Goal: Task Accomplishment & Management: Complete application form

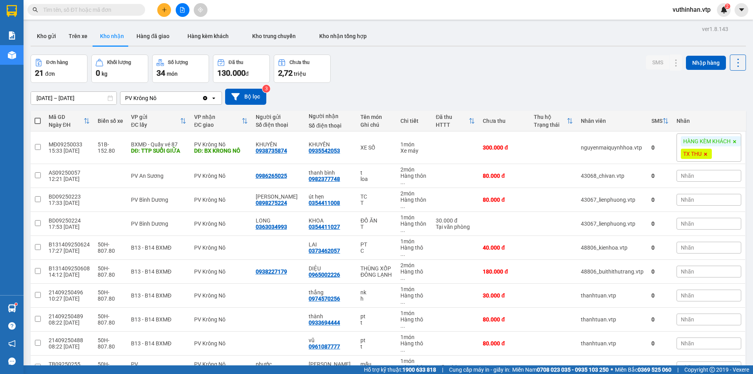
scroll to position [118, 0]
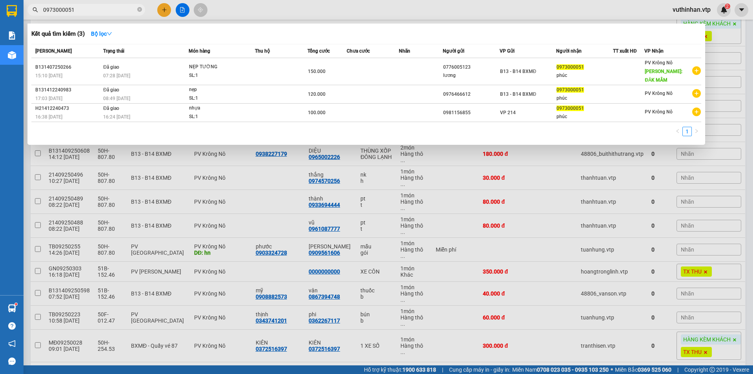
type input "0973000051"
click at [140, 7] on icon "close-circle" at bounding box center [139, 9] width 5 height 5
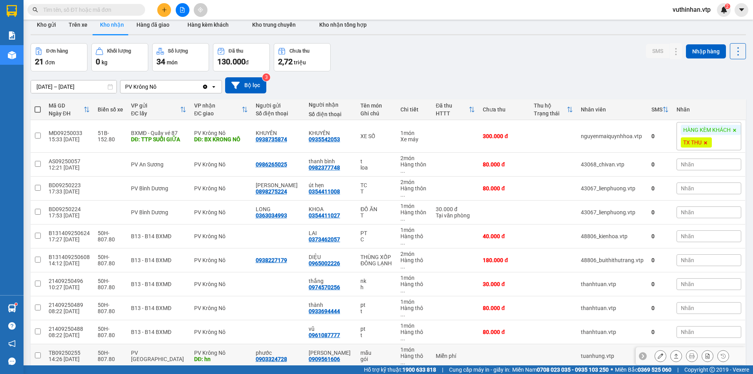
scroll to position [0, 0]
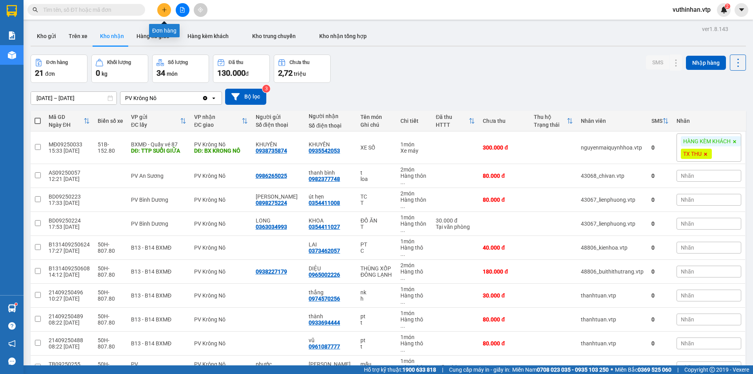
click at [165, 7] on icon "plus" at bounding box center [164, 9] width 5 height 5
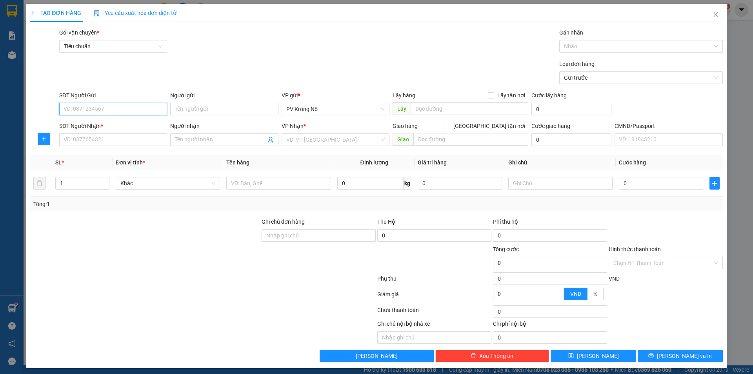
click at [81, 108] on input "SĐT Người Gửi" at bounding box center [113, 109] width 108 height 13
drag, startPoint x: 102, startPoint y: 109, endPoint x: 74, endPoint y: 113, distance: 28.6
click at [29, 115] on div "SĐT Người Gửi 0387373202 0387373202 Người gửi Tên người gửi VP gửi * PV Krông N…" at bounding box center [376, 104] width 694 height 27
drag, startPoint x: 444, startPoint y: 107, endPoint x: 405, endPoint y: 112, distance: 38.7
click at [441, 107] on input "text" at bounding box center [470, 108] width 118 height 13
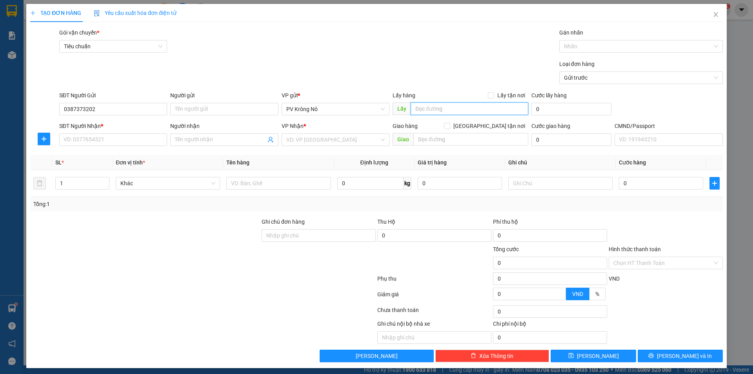
click at [418, 110] on input "text" at bounding box center [470, 108] width 118 height 13
click at [97, 107] on input "0387373" at bounding box center [113, 109] width 108 height 13
type input "0387373202"
drag, startPoint x: 418, startPoint y: 108, endPoint x: 473, endPoint y: 131, distance: 59.3
click at [420, 108] on input "text" at bounding box center [470, 108] width 118 height 13
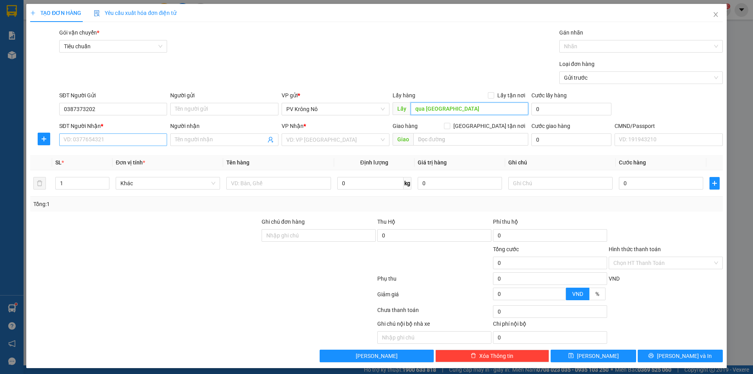
type input "qua [GEOGRAPHIC_DATA]"
click at [103, 140] on input "SĐT Người Nhận *" at bounding box center [113, 139] width 108 height 13
click at [292, 142] on input "search" at bounding box center [332, 140] width 93 height 12
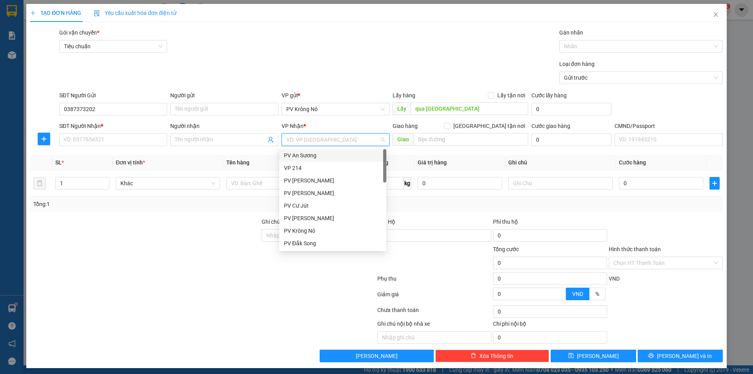
type input "2"
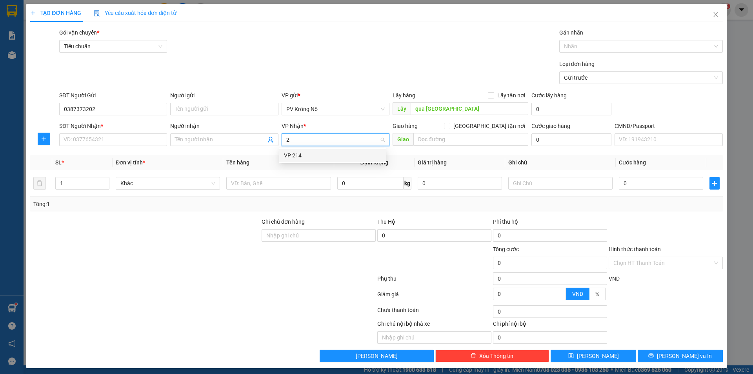
click at [299, 153] on div "VP 214" at bounding box center [333, 155] width 98 height 9
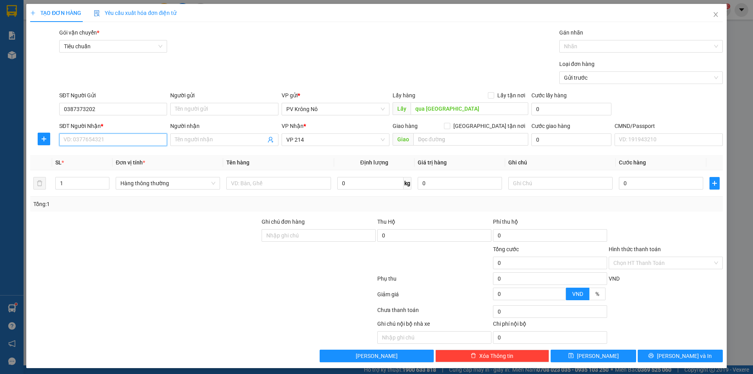
drag, startPoint x: 110, startPoint y: 140, endPoint x: 129, endPoint y: 159, distance: 26.4
click at [111, 142] on input "SĐT Người Nhận *" at bounding box center [113, 139] width 108 height 13
drag, startPoint x: 266, startPoint y: 181, endPoint x: 270, endPoint y: 171, distance: 10.9
click at [266, 181] on input "text" at bounding box center [278, 183] width 104 height 13
type input "1 tủ lạnh"
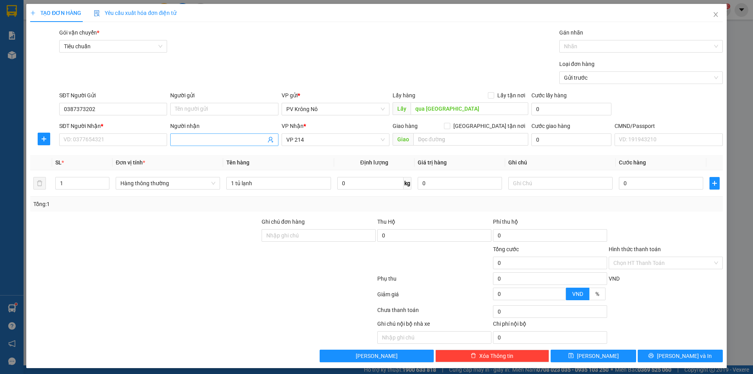
click at [217, 138] on input "Người nhận" at bounding box center [220, 139] width 91 height 9
click at [83, 139] on input "SĐT Người Nhận *" at bounding box center [113, 139] width 108 height 13
click at [68, 139] on input "08387049202" at bounding box center [113, 139] width 108 height 13
click at [71, 139] on input "08387049202" at bounding box center [113, 139] width 108 height 13
type input "0387049202"
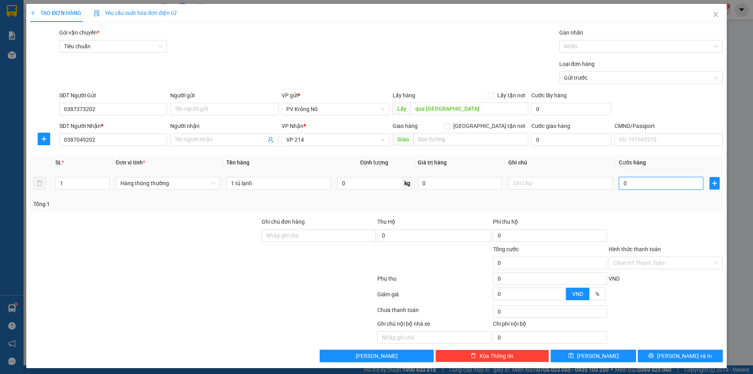
click at [619, 184] on input "0" at bounding box center [661, 183] width 84 height 13
type input "01"
type input "1"
type input "015"
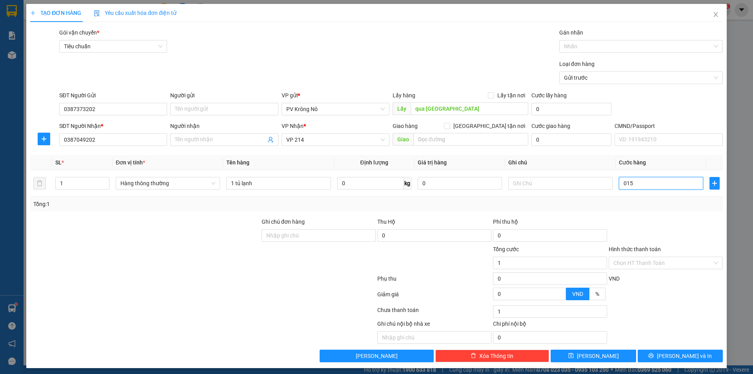
type input "15"
type input "0.150"
type input "150"
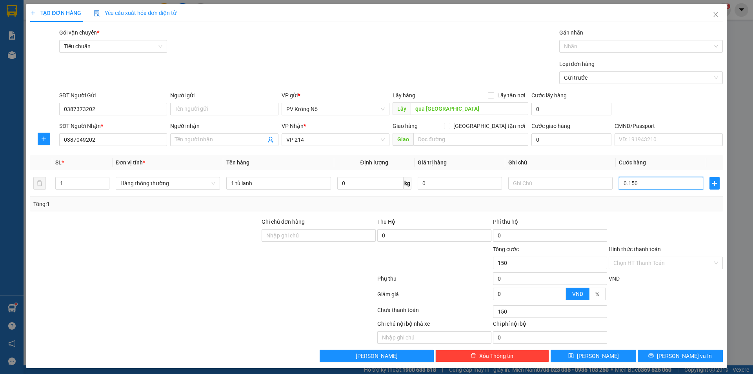
type input "01.500"
type input "1.500"
type input "015.000"
type input "15.000"
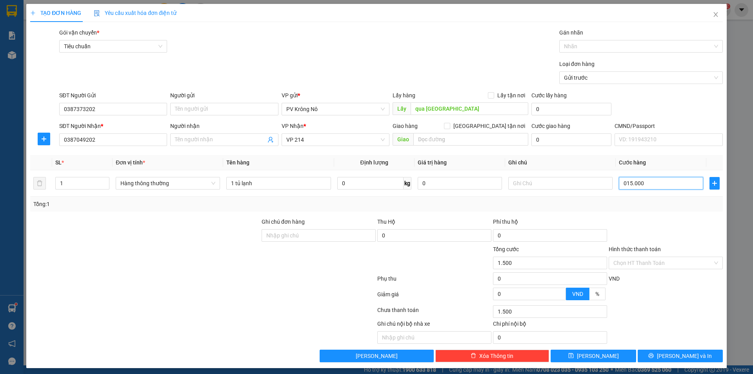
type input "15.000"
type input "0.150.000"
type input "150.000"
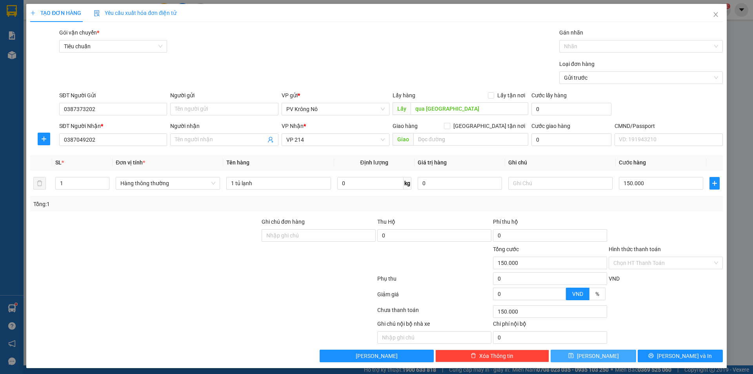
click at [600, 355] on button "[PERSON_NAME]" at bounding box center [593, 356] width 85 height 13
type input "0"
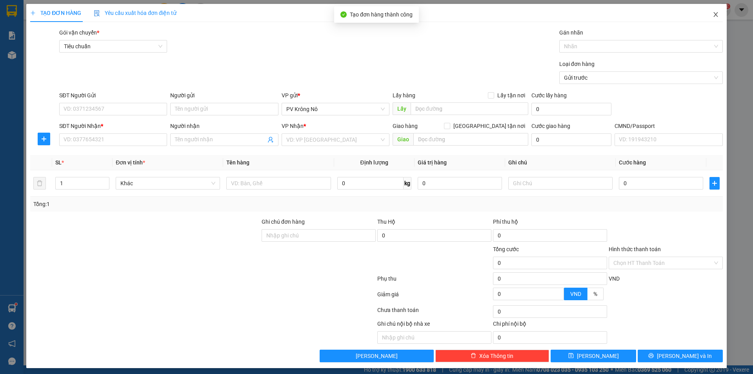
click at [714, 12] on span "Close" at bounding box center [716, 15] width 22 height 22
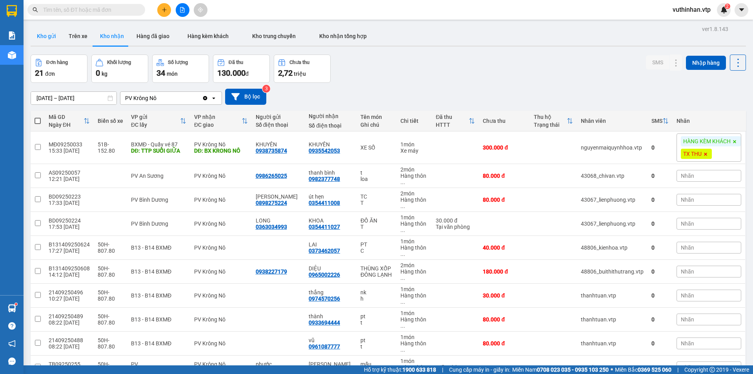
drag, startPoint x: 43, startPoint y: 32, endPoint x: 61, endPoint y: 40, distance: 19.8
click at [45, 32] on button "Kho gửi" at bounding box center [47, 36] width 32 height 19
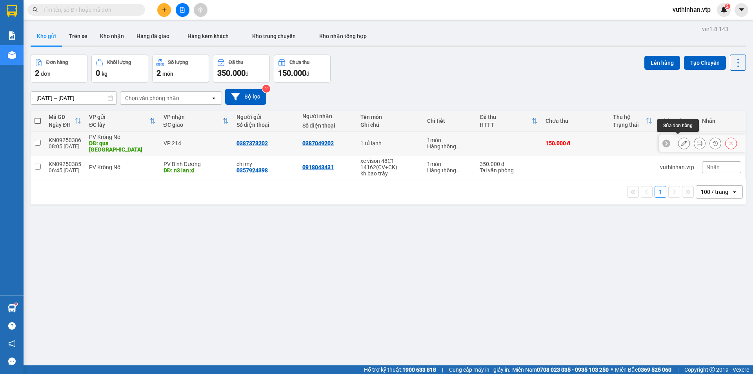
click at [682, 140] on icon at bounding box center [684, 142] width 5 height 5
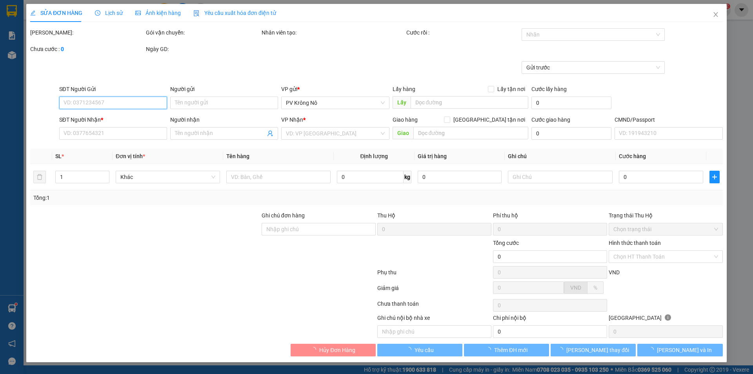
type input "0387373202"
type input "qua [GEOGRAPHIC_DATA]"
type input "0387049202"
type input "150.000"
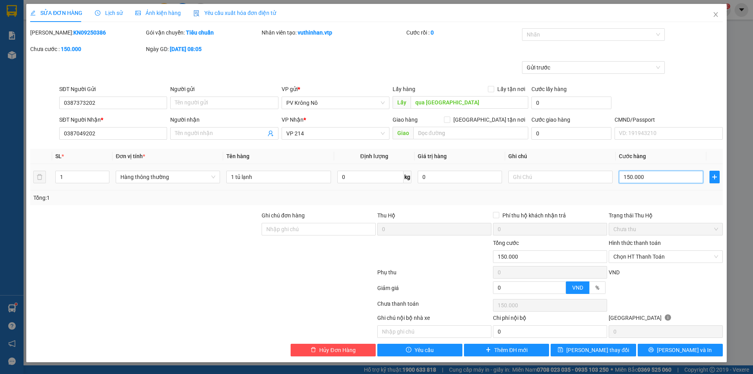
type input "0"
type input "150.000"
type input "2"
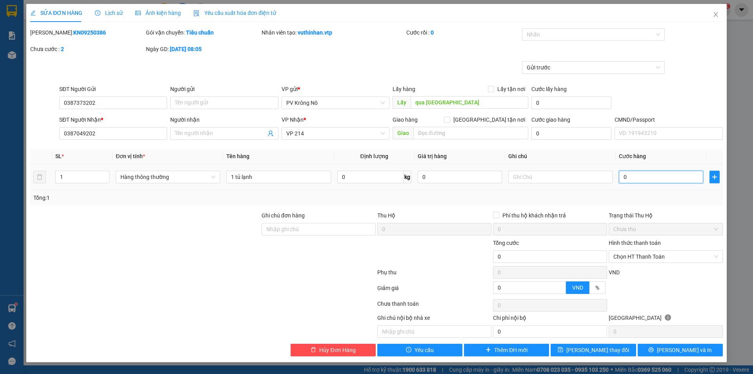
type input "2"
type input "20"
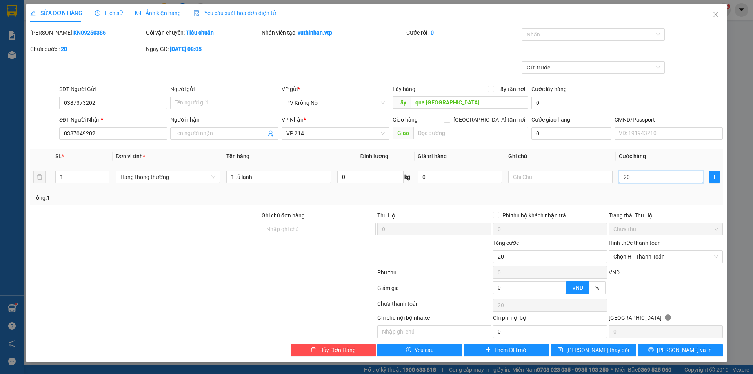
type input "200"
type input "2.000"
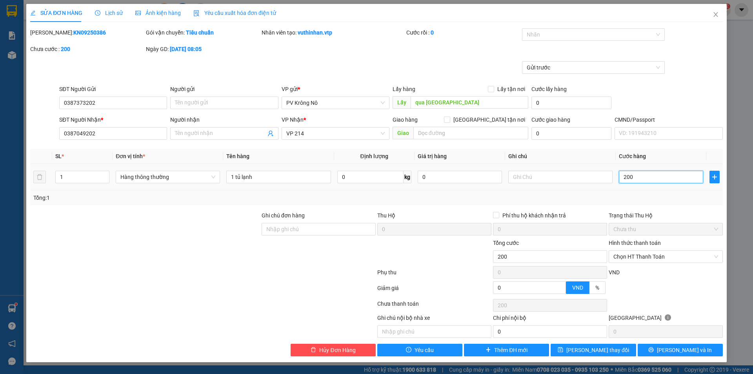
type input "2.000"
type input "20.000"
type input "200.000"
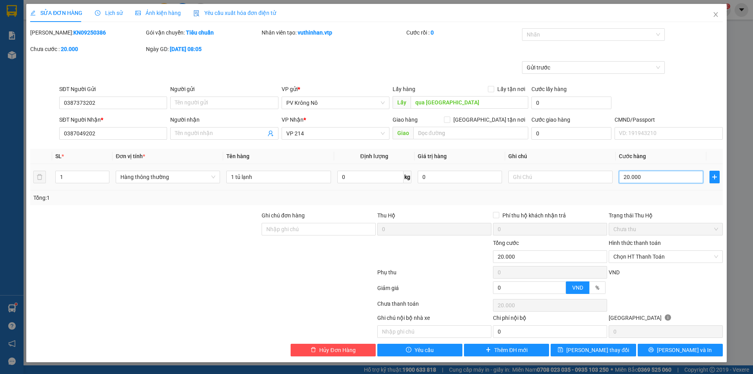
type input "200.000"
click at [612, 348] on span "[PERSON_NAME] thay đổi" at bounding box center [598, 350] width 63 height 9
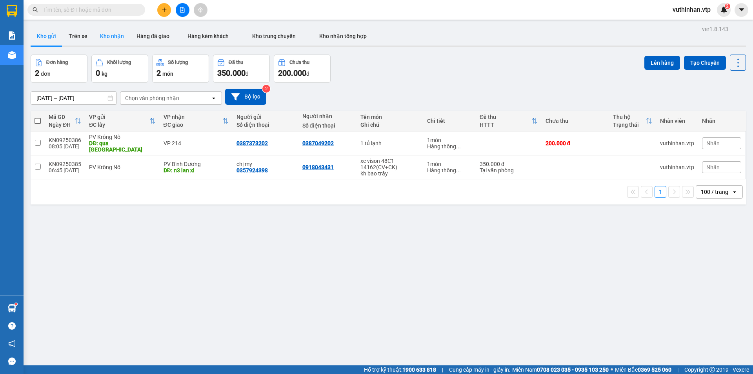
click at [107, 39] on button "Kho nhận" at bounding box center [112, 36] width 36 height 19
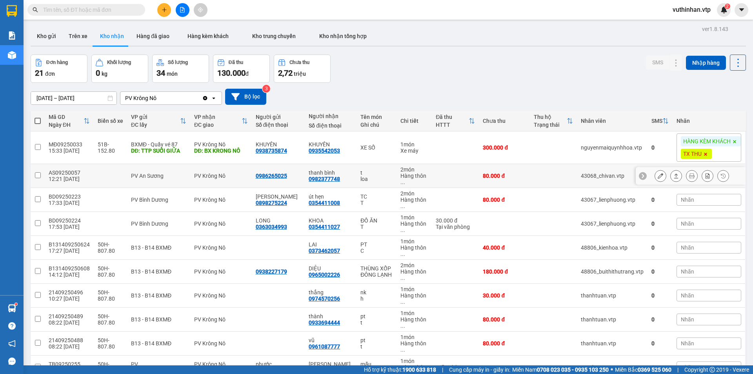
scroll to position [78, 0]
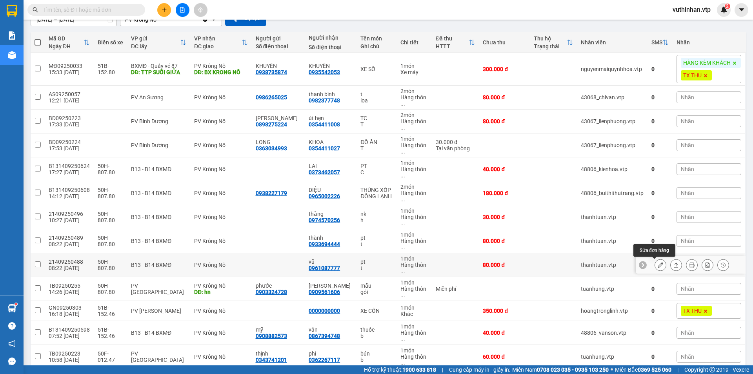
click at [658, 264] on icon at bounding box center [660, 264] width 5 height 5
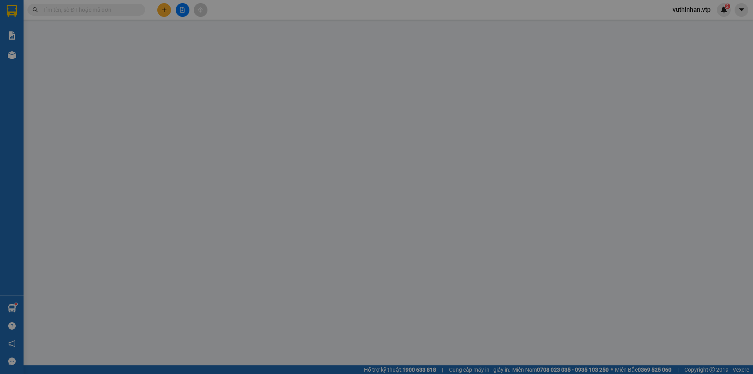
type input "0961087777"
type input "vũ"
type input "80.000"
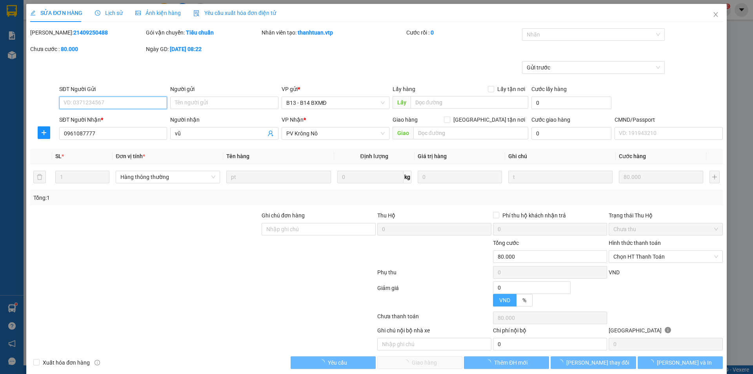
type input "4.000"
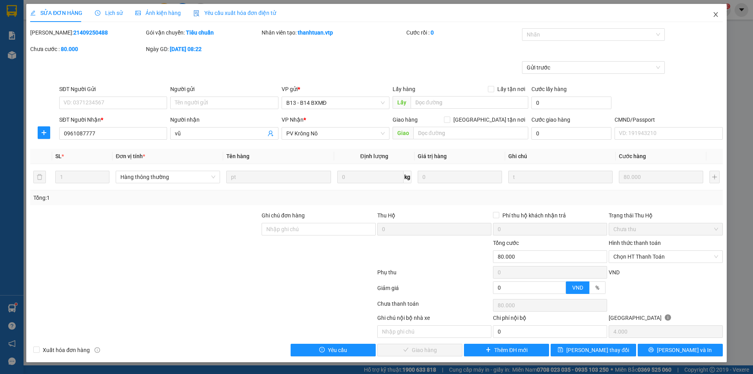
click at [714, 10] on span "Close" at bounding box center [716, 15] width 22 height 22
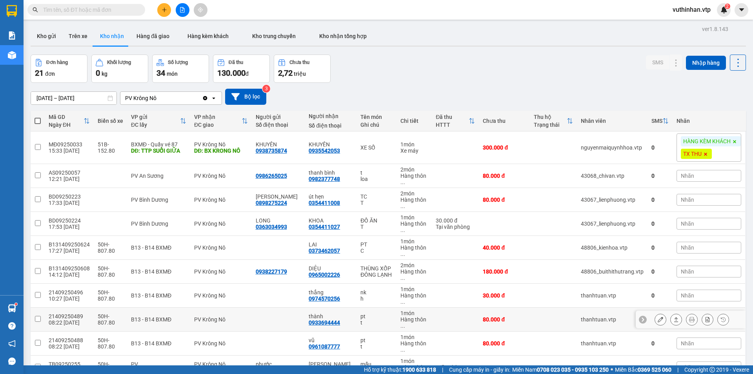
click at [443, 314] on td at bounding box center [455, 320] width 47 height 24
checkbox input "true"
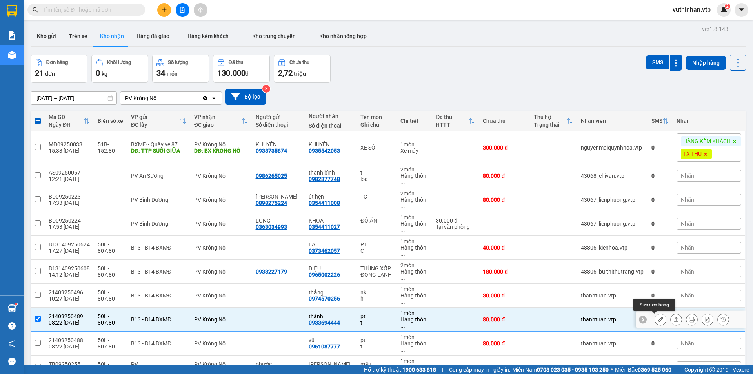
click at [658, 319] on icon at bounding box center [660, 319] width 5 height 5
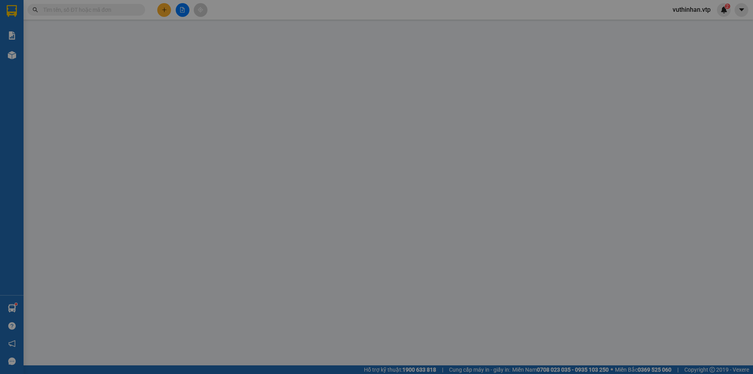
type input "0933694444"
type input "thành"
type input "80.000"
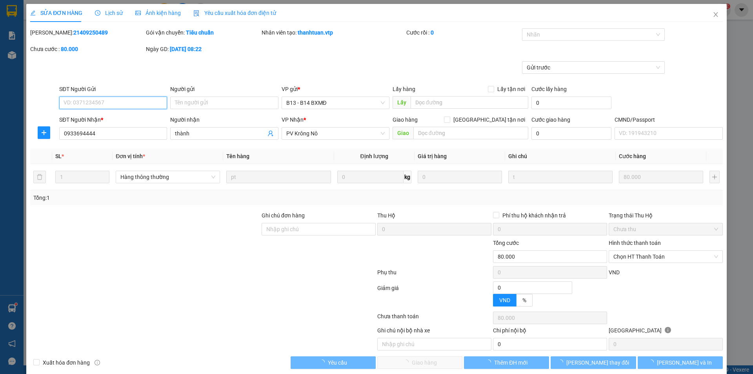
type input "4.000"
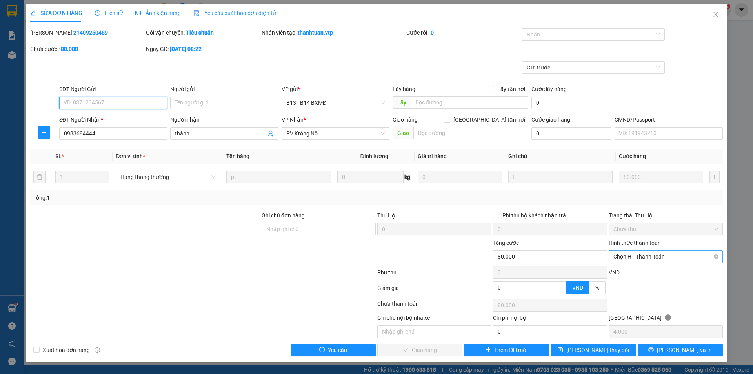
click at [632, 254] on span "Chọn HT Thanh Toán" at bounding box center [666, 257] width 105 height 12
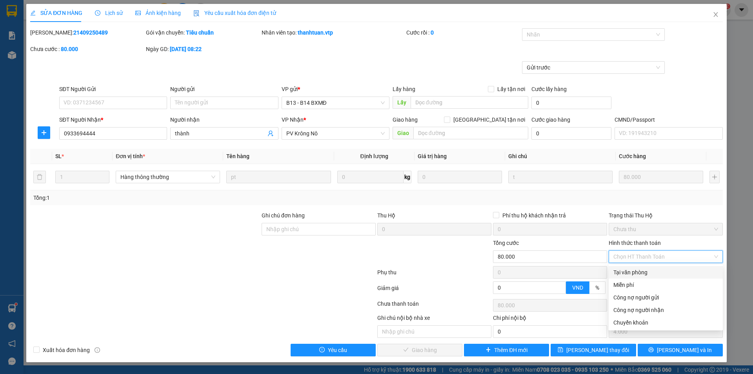
click at [634, 270] on div "Tại văn phòng" at bounding box center [666, 272] width 105 height 9
type input "0"
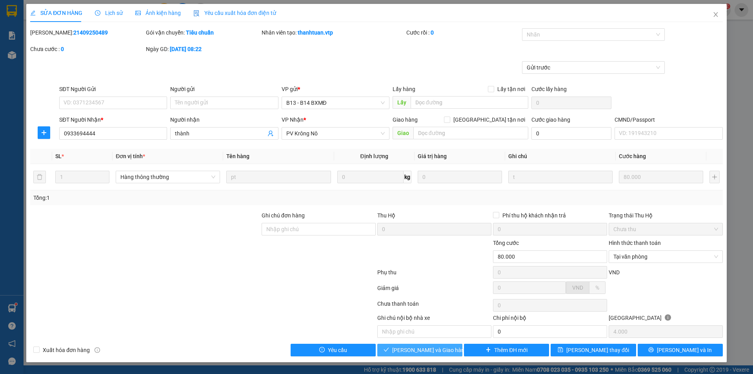
click at [420, 350] on span "[PERSON_NAME] và Giao hàng" at bounding box center [429, 350] width 75 height 9
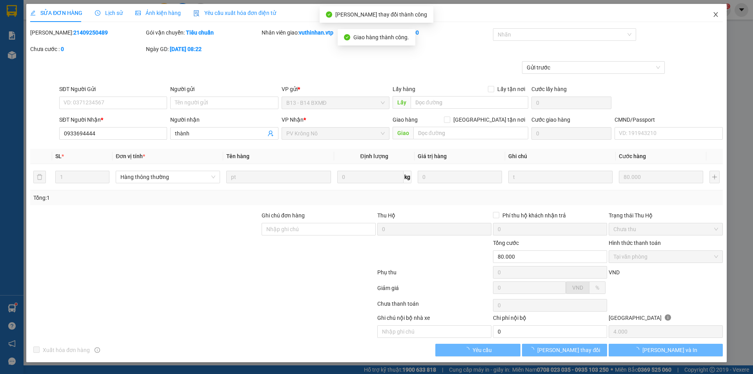
click at [713, 11] on span "Close" at bounding box center [716, 15] width 22 height 22
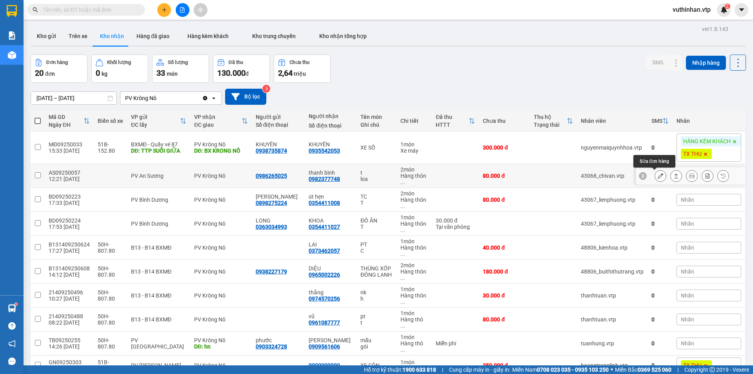
click at [655, 179] on button at bounding box center [660, 176] width 11 height 14
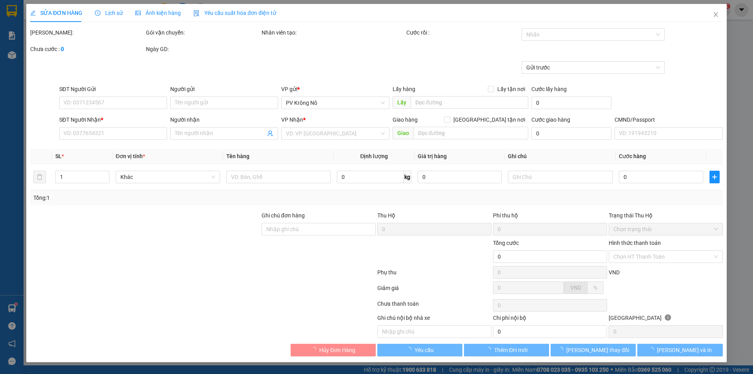
type input "0986265025"
type input "0982377748"
type input "thanh bình"
type input "80.000"
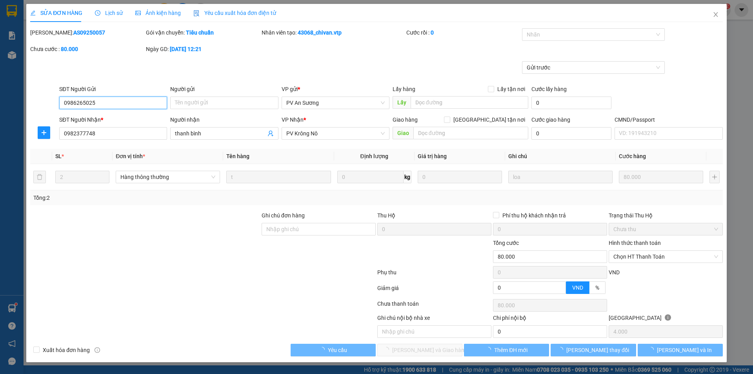
type input "4.000"
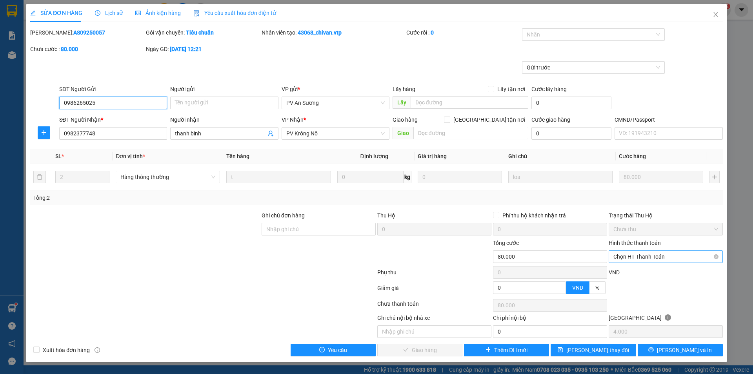
click at [616, 254] on span "Chọn HT Thanh Toán" at bounding box center [666, 257] width 105 height 12
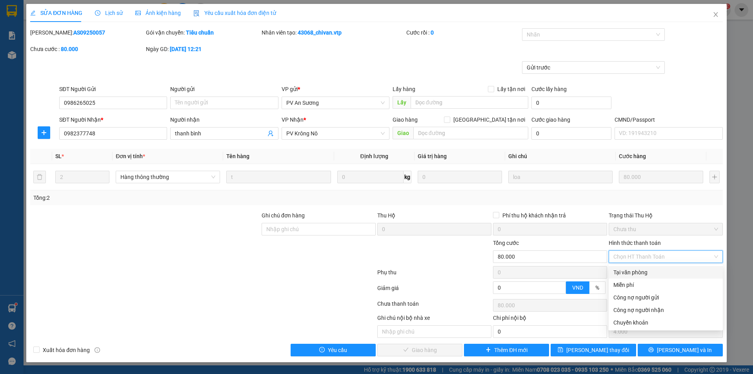
click at [621, 272] on div "Tại văn phòng" at bounding box center [666, 272] width 105 height 9
type input "0"
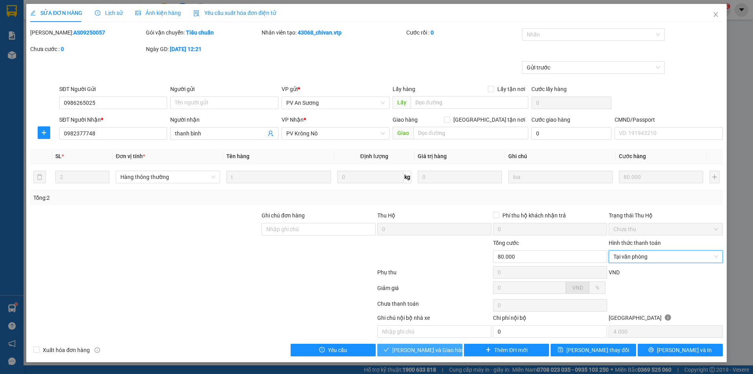
click at [428, 352] on span "[PERSON_NAME] và Giao hàng" at bounding box center [429, 350] width 75 height 9
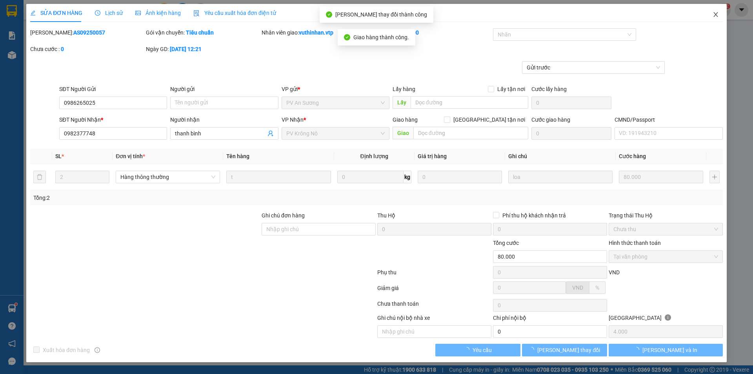
click at [717, 12] on icon "close" at bounding box center [716, 14] width 6 height 6
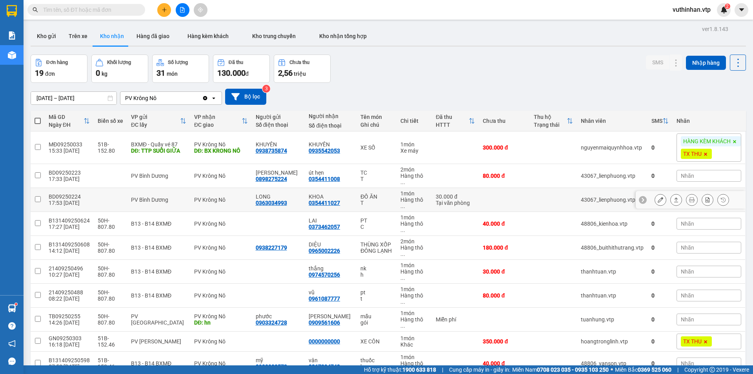
drag, startPoint x: 657, startPoint y: 191, endPoint x: 655, endPoint y: 179, distance: 11.9
click at [655, 179] on tbody "MĐ09250033 15:33 [DATE] 51B-152.80 BXMĐ - Quầy vé 87 DĐ: TTP SUỐI GIỮA PV Krông…" at bounding box center [389, 368] width 716 height 474
click at [658, 197] on icon at bounding box center [660, 199] width 5 height 5
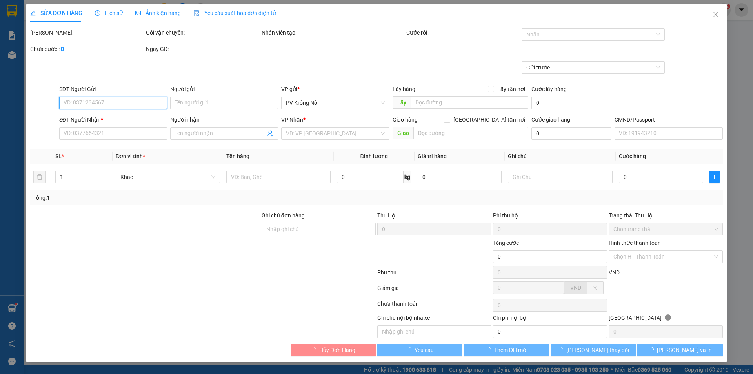
type input "0363034993"
type input "LONG"
type input "0354411027"
type input "KHOA"
type input "30.000"
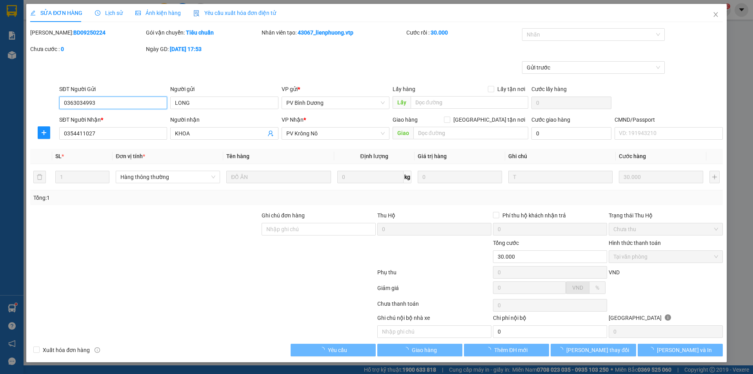
type input "1.500"
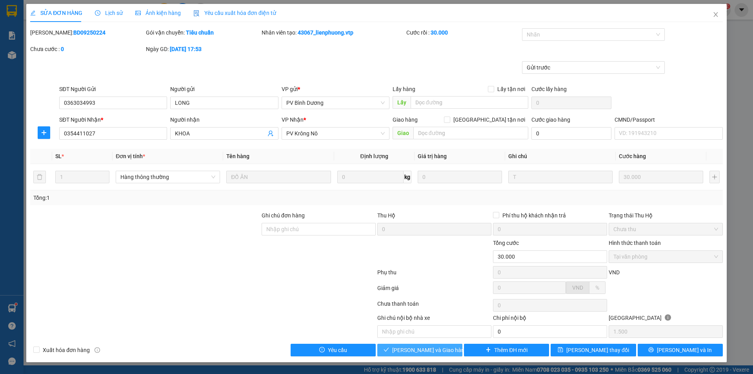
click at [391, 344] on button "[PERSON_NAME] và Giao hàng" at bounding box center [419, 350] width 85 height 13
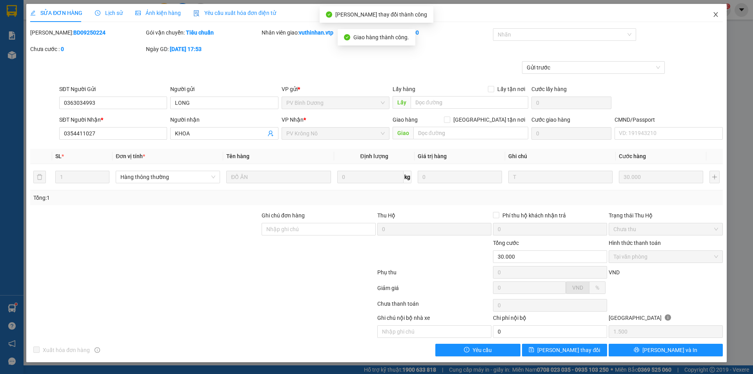
click at [721, 11] on span "Close" at bounding box center [716, 15] width 22 height 22
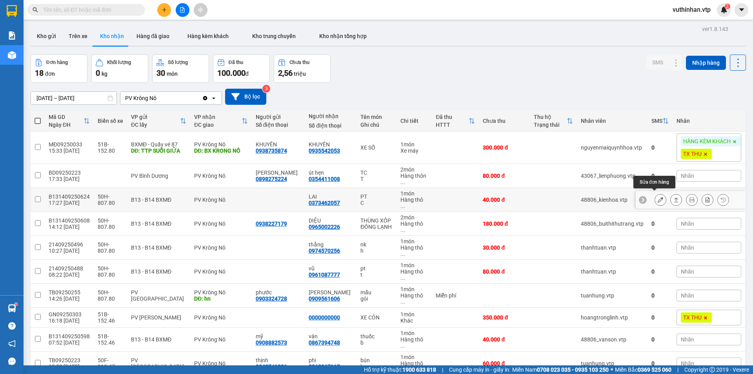
click at [658, 197] on icon at bounding box center [660, 199] width 5 height 5
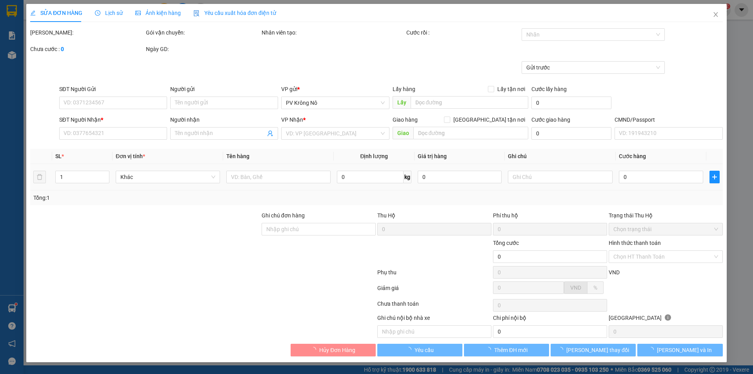
type input "0373462057"
type input "LAI"
type input "40.000"
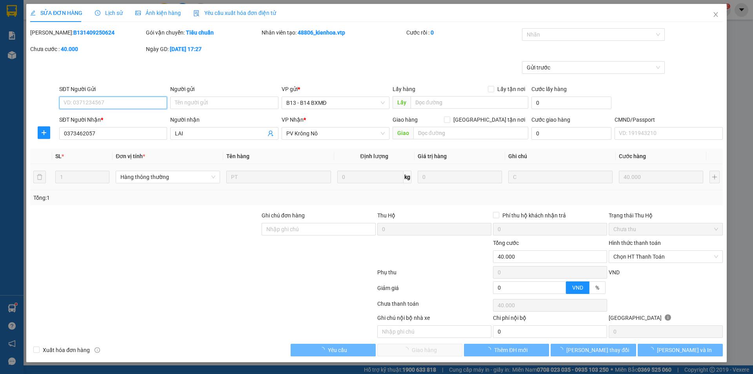
type input "2.000"
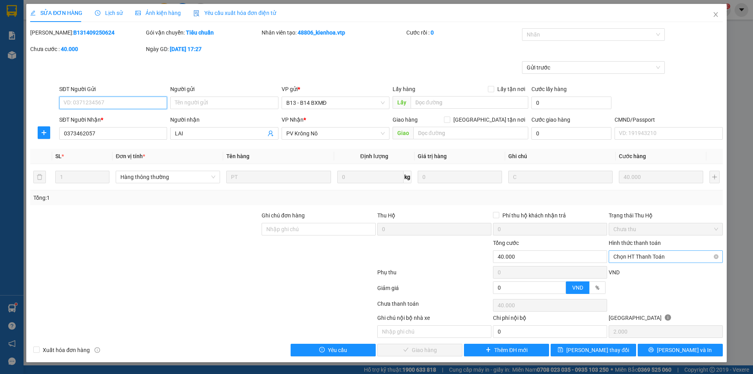
click at [670, 254] on span "Chọn HT Thanh Toán" at bounding box center [666, 257] width 105 height 12
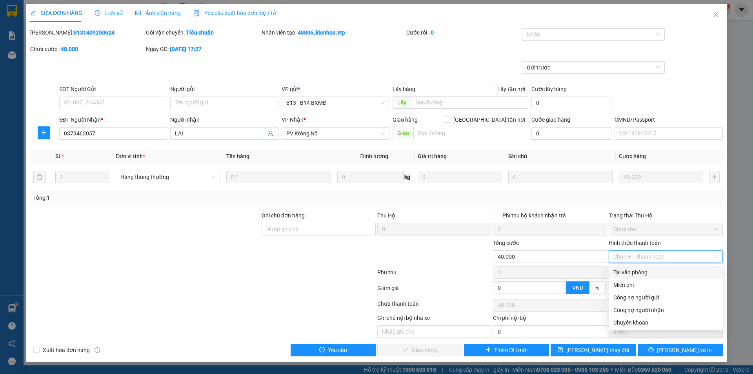
click at [639, 271] on div "Tại văn phòng" at bounding box center [666, 272] width 105 height 9
type input "0"
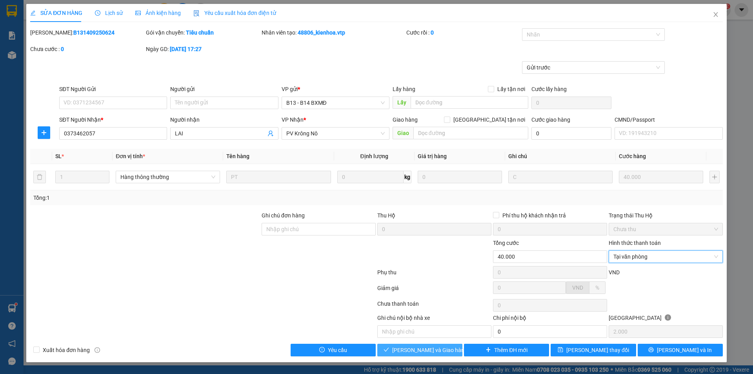
click at [421, 350] on span "[PERSON_NAME] và Giao hàng" at bounding box center [429, 350] width 75 height 9
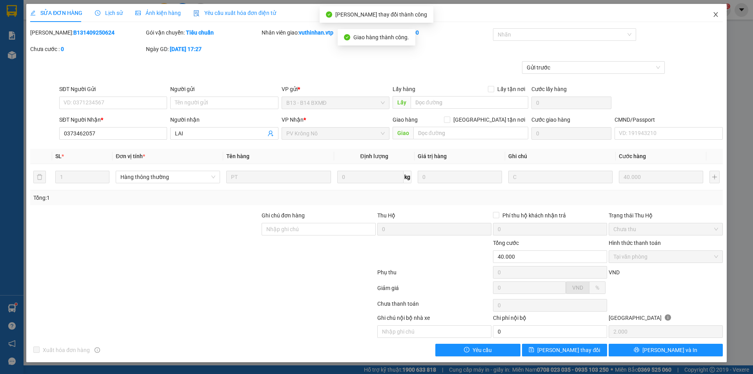
click at [717, 13] on icon "close" at bounding box center [716, 14] width 6 height 6
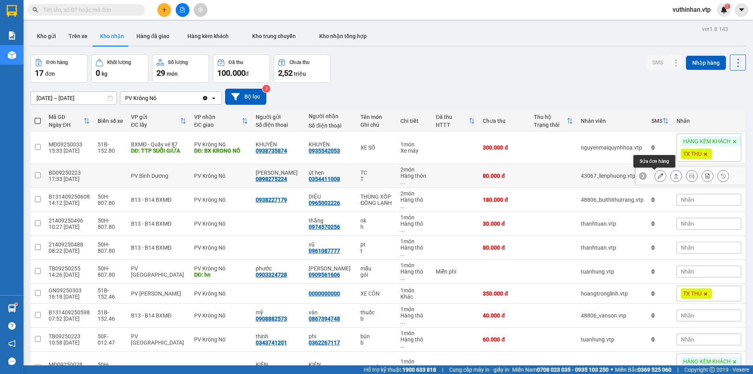
click at [658, 173] on icon at bounding box center [660, 175] width 5 height 5
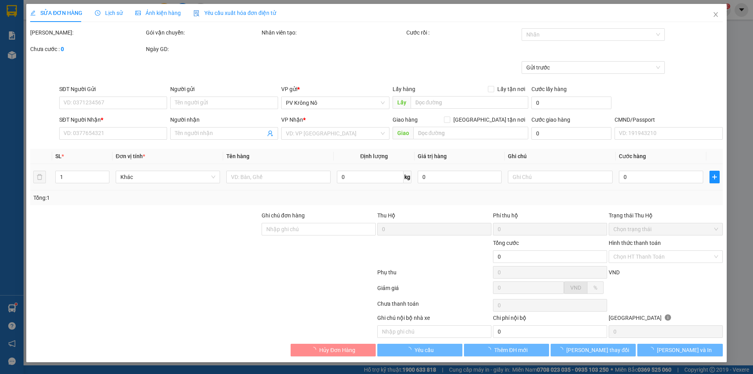
type input "4.000"
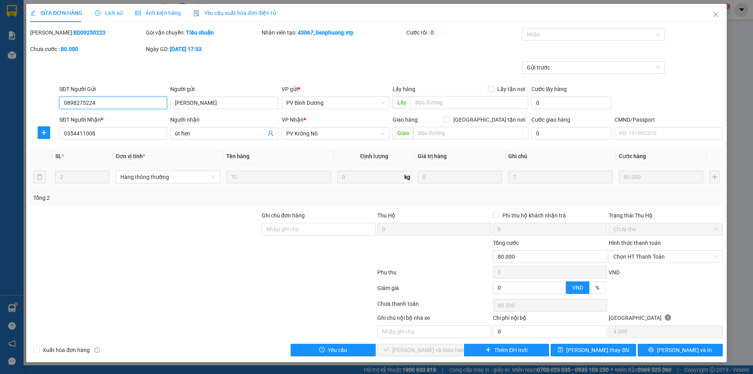
type input "0898275224"
type input "[PERSON_NAME]"
type input "0354411008"
type input "út hẹn"
type input "80.000"
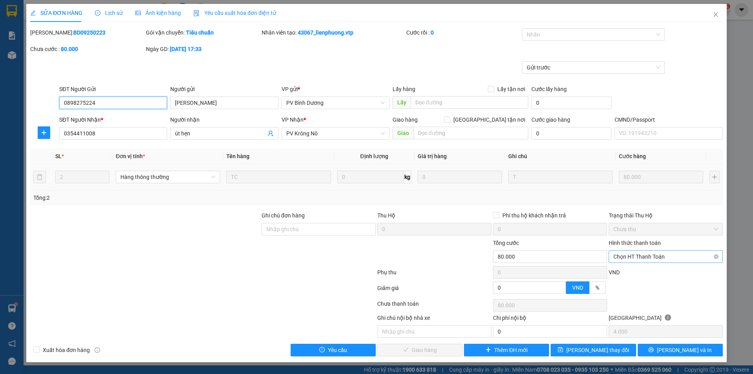
click at [638, 256] on span "Chọn HT Thanh Toán" at bounding box center [666, 257] width 105 height 12
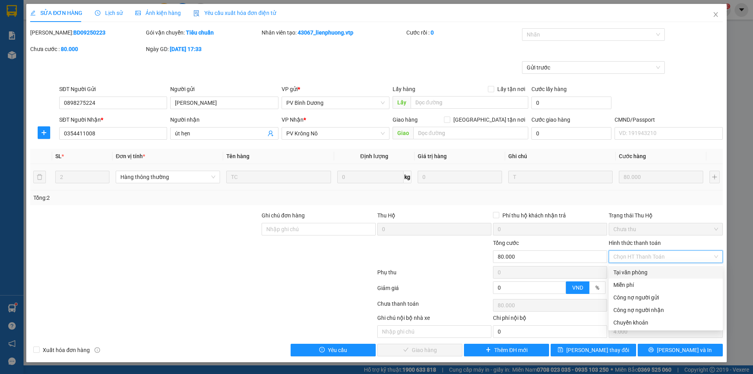
click at [672, 275] on div "Tại văn phòng" at bounding box center [666, 272] width 105 height 9
type input "0"
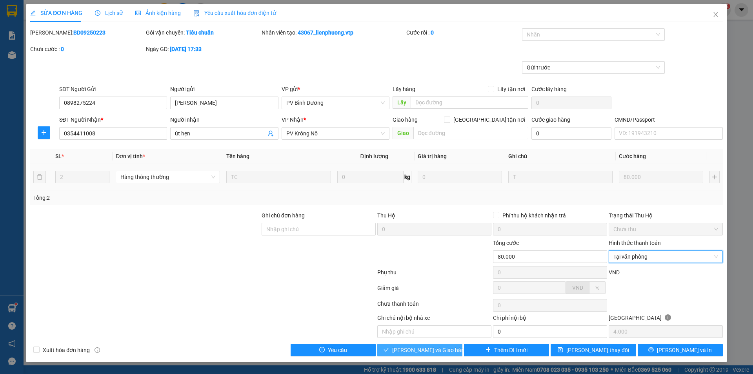
click at [434, 351] on span "[PERSON_NAME] và Giao hàng" at bounding box center [429, 350] width 75 height 9
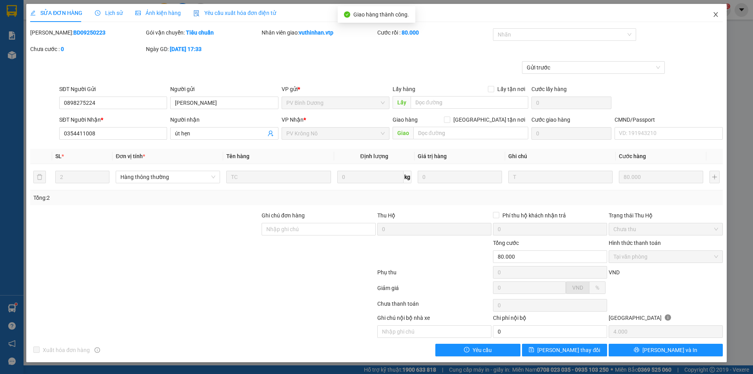
click at [718, 13] on icon "close" at bounding box center [716, 14] width 4 height 5
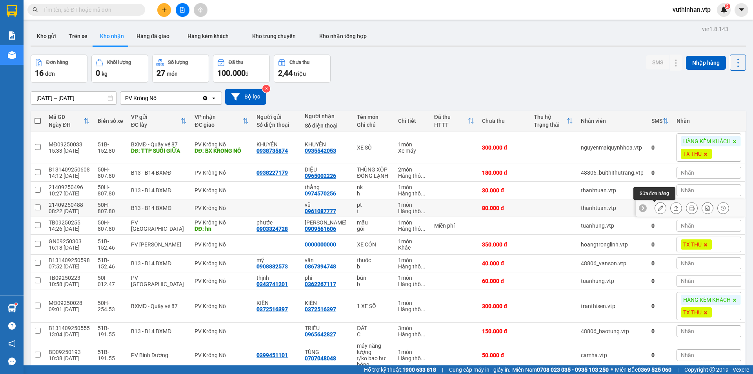
click at [658, 208] on icon at bounding box center [660, 207] width 5 height 5
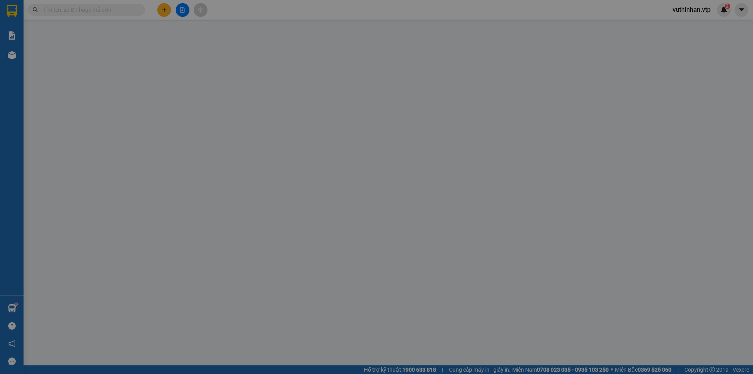
type input "0961087777"
type input "vũ"
type input "80.000"
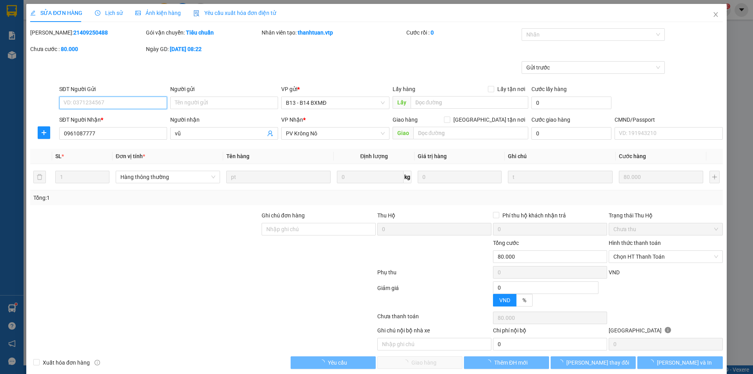
type input "4.000"
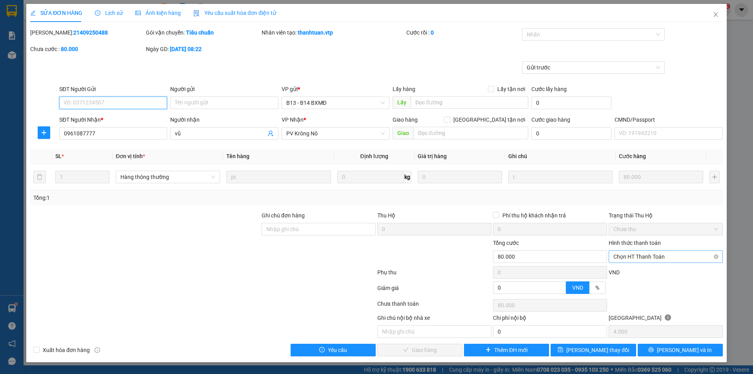
drag, startPoint x: 629, startPoint y: 254, endPoint x: 616, endPoint y: 257, distance: 13.6
click at [630, 254] on span "Chọn HT Thanh Toán" at bounding box center [666, 257] width 105 height 12
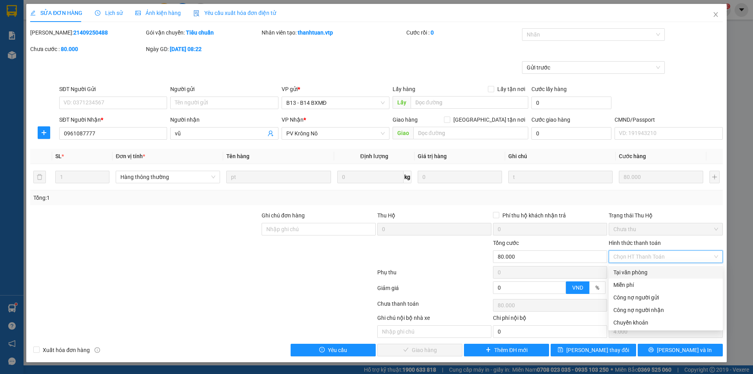
drag, startPoint x: 620, startPoint y: 274, endPoint x: 553, endPoint y: 278, distance: 66.8
click at [622, 273] on div "Tại văn phòng" at bounding box center [666, 272] width 105 height 9
type input "0"
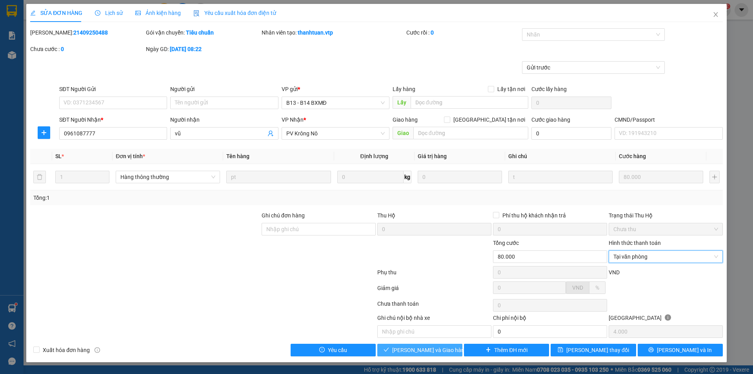
drag, startPoint x: 406, startPoint y: 354, endPoint x: 433, endPoint y: 311, distance: 50.9
click at [408, 350] on button "[PERSON_NAME] và Giao hàng" at bounding box center [419, 350] width 85 height 13
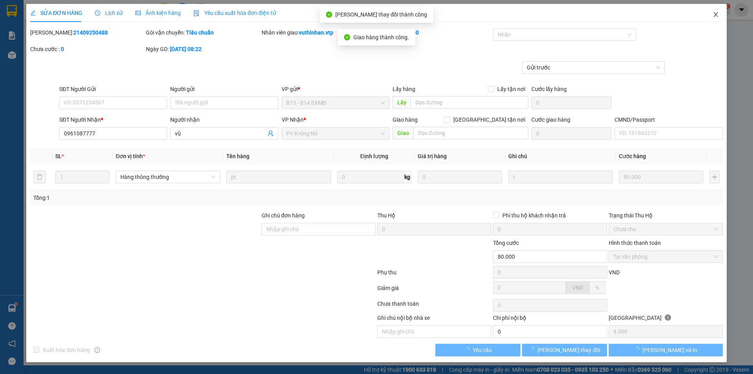
click at [720, 15] on span "Close" at bounding box center [716, 15] width 22 height 22
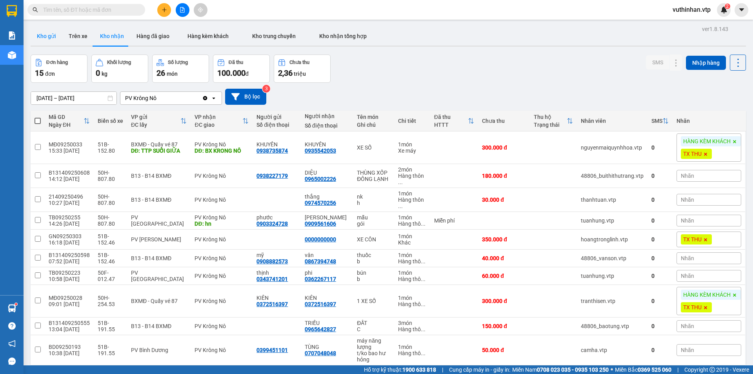
drag, startPoint x: 44, startPoint y: 34, endPoint x: 47, endPoint y: 42, distance: 9.0
click at [45, 33] on button "Kho gửi" at bounding box center [47, 36] width 32 height 19
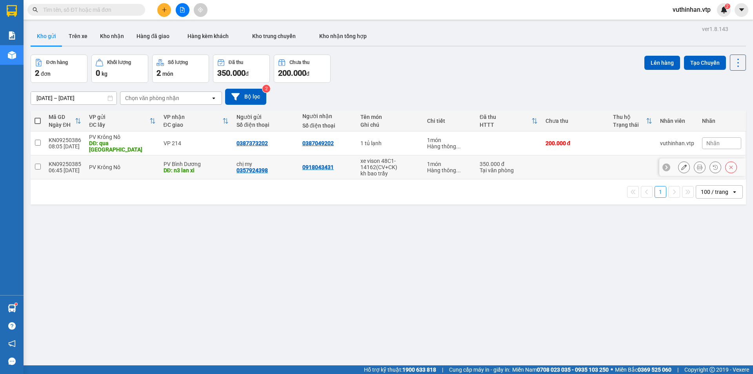
click at [682, 164] on icon at bounding box center [684, 166] width 5 height 5
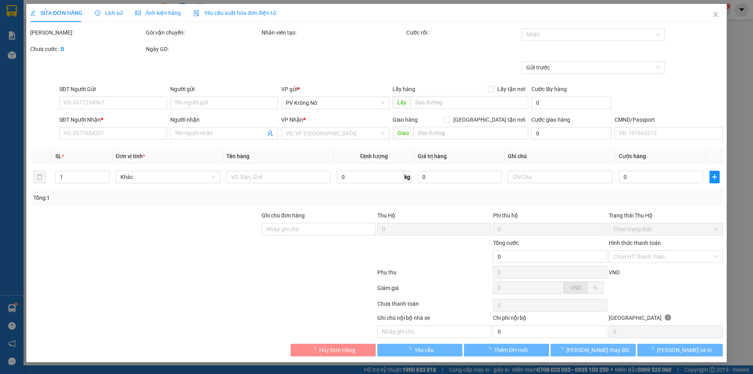
type input "0357924398"
type input "chị my"
type input "0918043431"
type input "n3 lan xi"
type input "350.000"
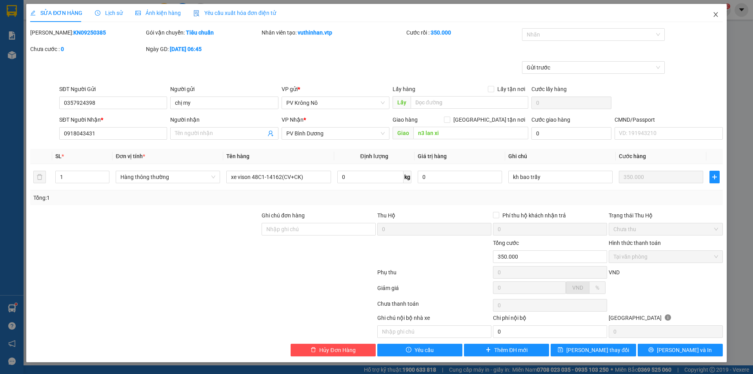
click at [717, 16] on icon "close" at bounding box center [716, 14] width 4 height 5
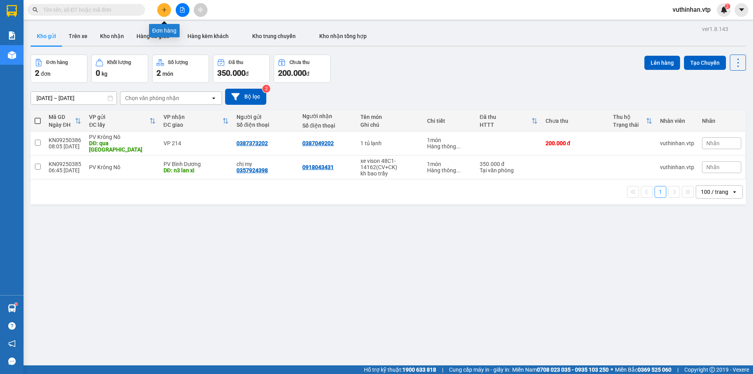
click at [166, 10] on icon "plus" at bounding box center [164, 9] width 4 height 0
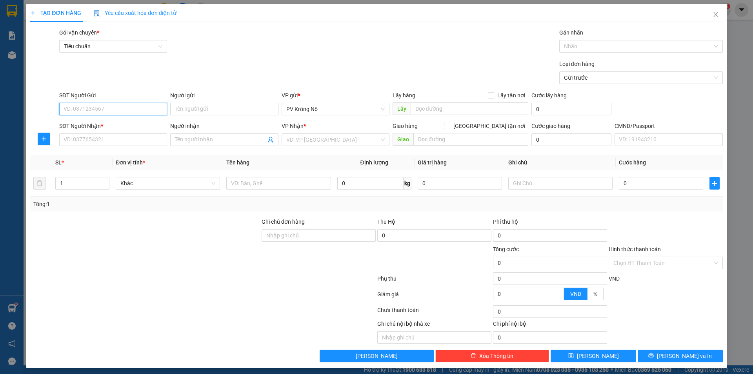
click at [98, 109] on input "SĐT Người Gửi" at bounding box center [113, 109] width 108 height 13
paste input "0847110107"
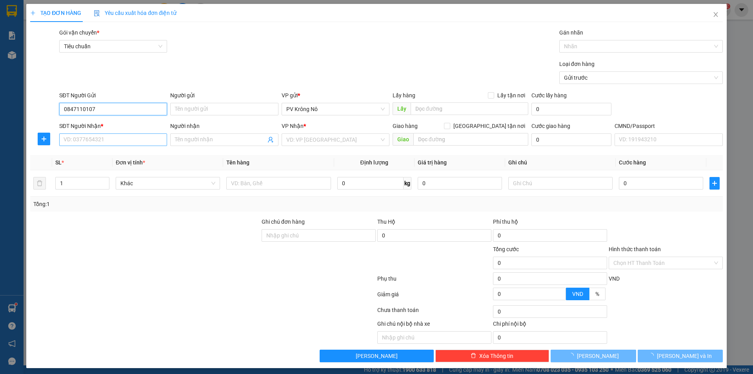
type input "0847110107"
click at [100, 139] on input "SĐT Người Nhận *" at bounding box center [113, 139] width 108 height 13
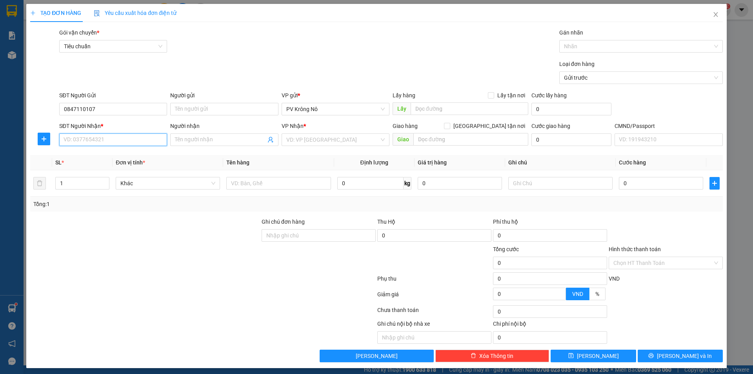
paste input "0847110107"
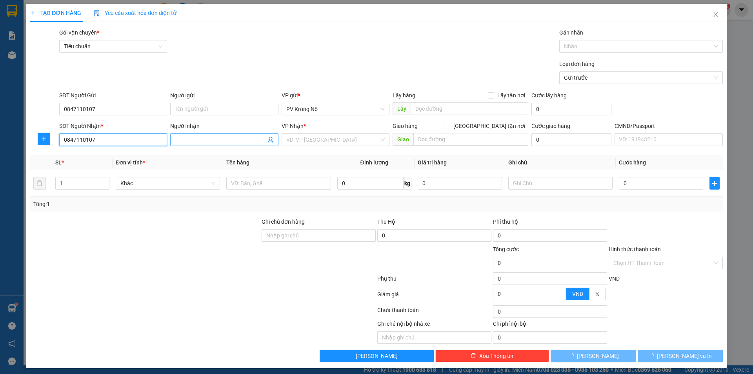
type input "0847110107"
click at [212, 139] on input "Người nhận" at bounding box center [220, 139] width 91 height 9
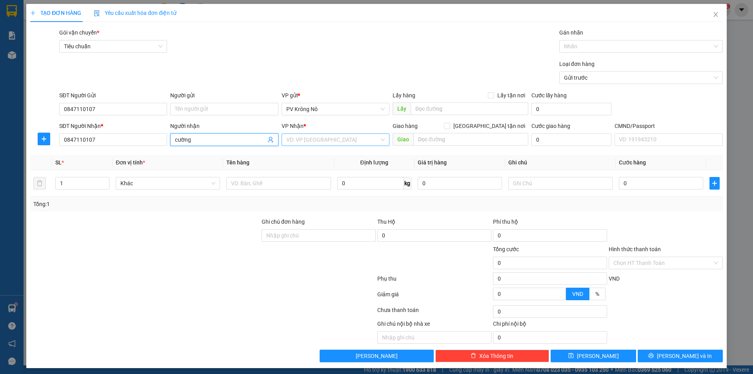
type input "cường"
click at [302, 140] on input "search" at bounding box center [332, 140] width 93 height 12
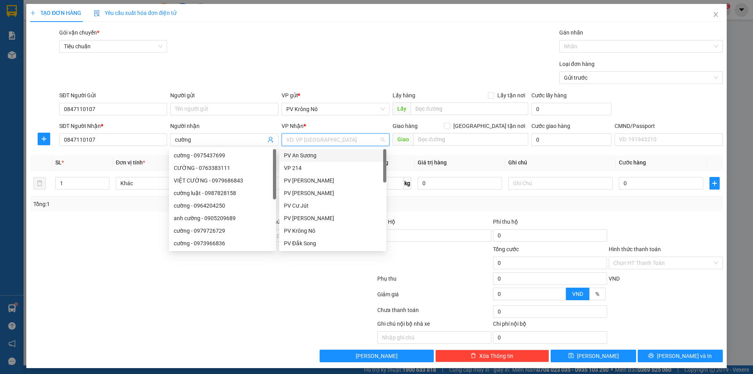
type input "2"
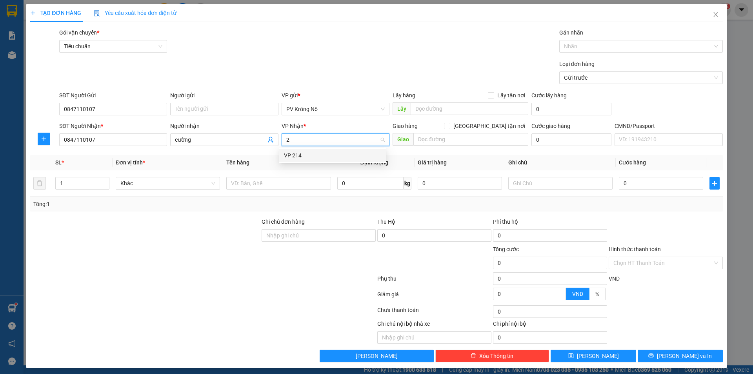
click at [298, 155] on div "VP 214" at bounding box center [333, 155] width 98 height 9
drag, startPoint x: 580, startPoint y: 45, endPoint x: 585, endPoint y: 50, distance: 7.2
click at [583, 45] on div at bounding box center [637, 46] width 152 height 9
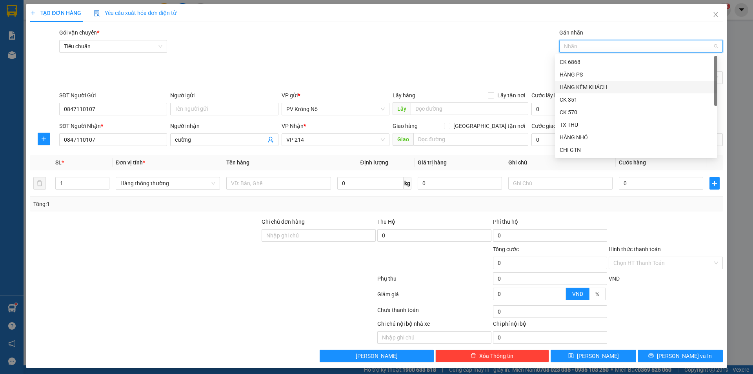
click at [581, 86] on div "HÀNG KÈM KHÁCH" at bounding box center [636, 87] width 153 height 9
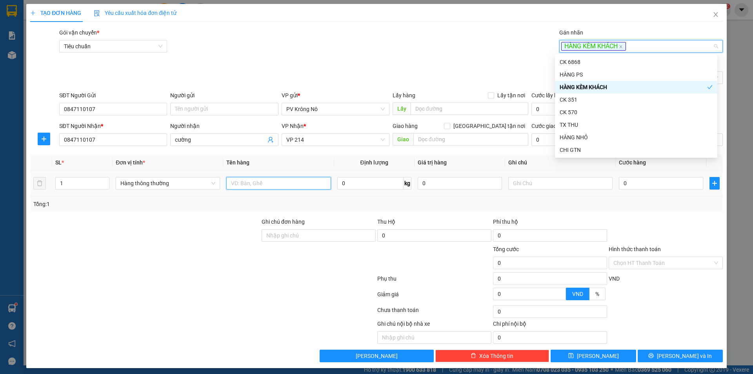
click at [273, 185] on input "text" at bounding box center [278, 183] width 104 height 13
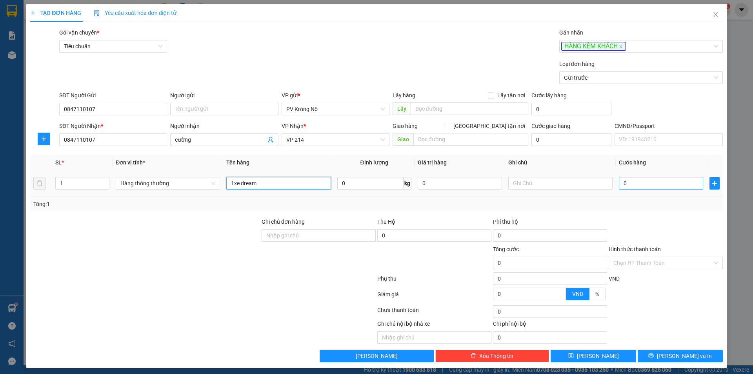
type input "1xe dream"
click at [681, 180] on input "0" at bounding box center [661, 183] width 84 height 13
type input "03"
type input "3"
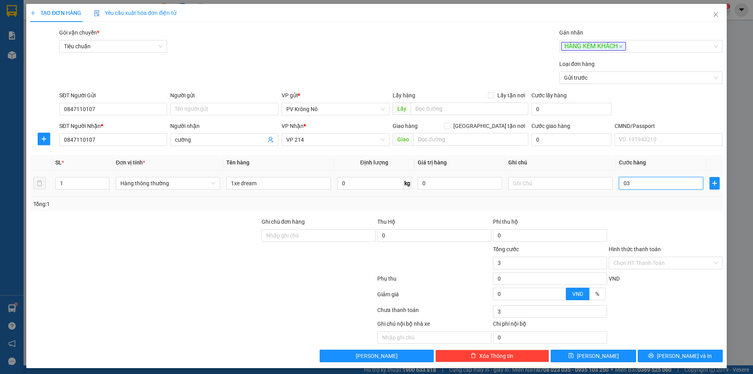
type input "030"
type input "30"
type input "0.300"
type input "300"
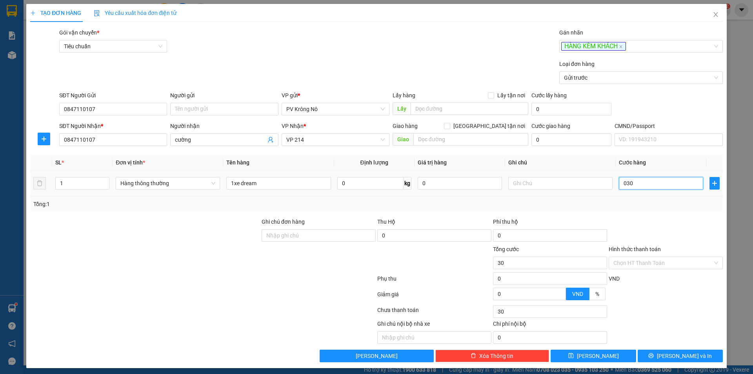
type input "300"
type input "03.000"
type input "3.000"
type input "030.000"
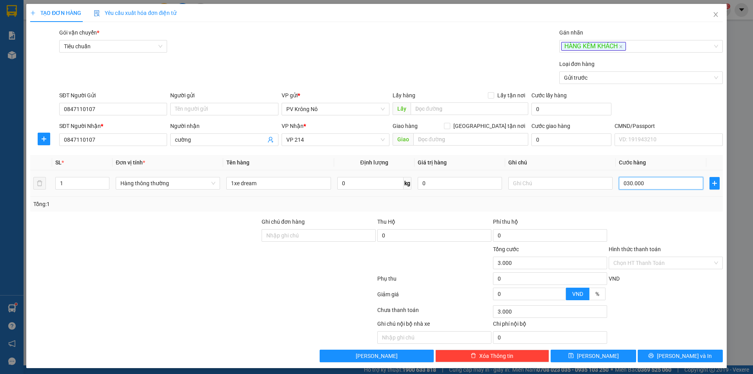
type input "30.000"
type input "0.300.000"
type input "300.000"
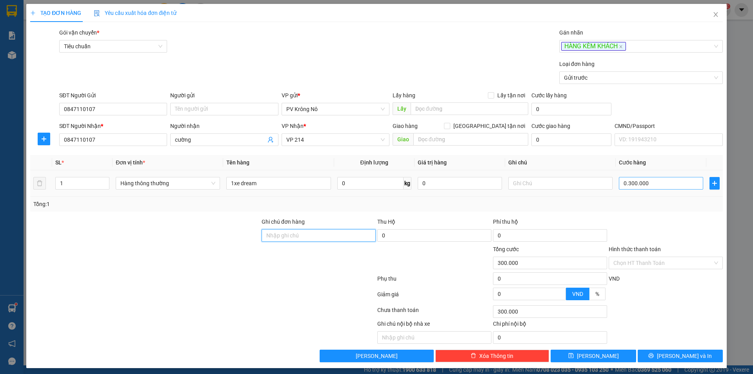
type input "300.000"
click at [596, 350] on button "[PERSON_NAME]" at bounding box center [593, 356] width 85 height 13
type input "0"
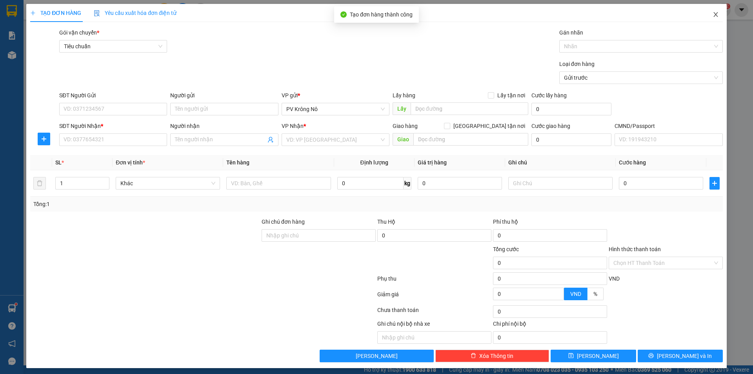
click at [713, 16] on icon "close" at bounding box center [716, 14] width 6 height 6
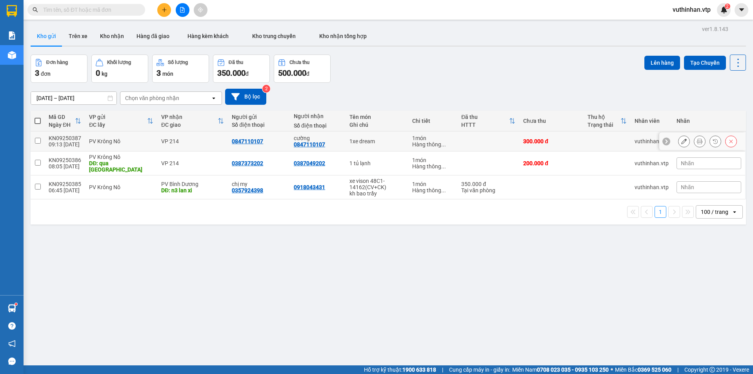
click at [132, 144] on div "PV Krông Nô" at bounding box center [121, 141] width 64 height 6
checkbox input "true"
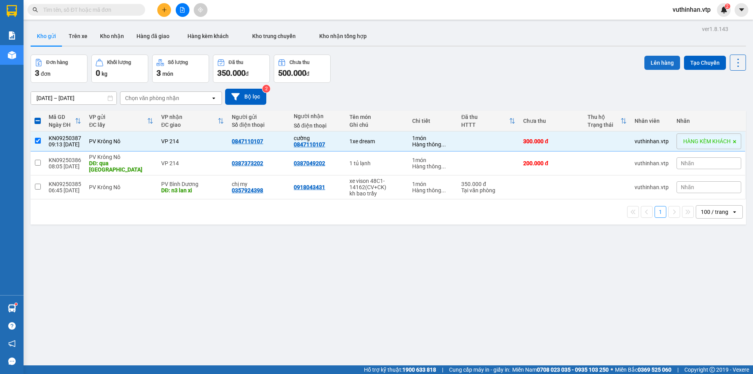
click at [660, 62] on button "Lên hàng" at bounding box center [663, 63] width 36 height 14
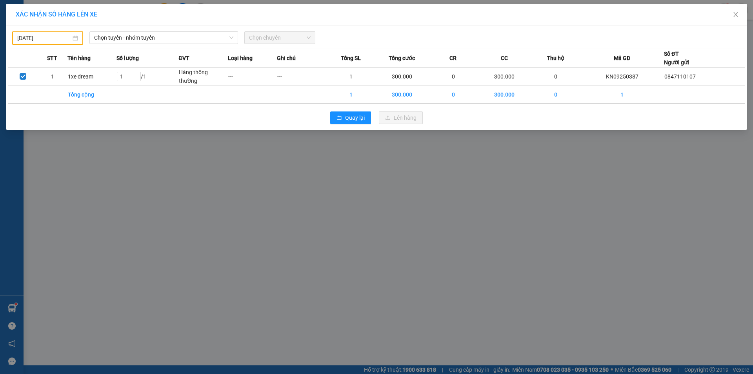
click at [65, 39] on body "Kết quả tìm kiếm ( 3 ) Bộ lọc Mã ĐH Trạng thái Món hàng Thu hộ Tổng cước Chưa c…" at bounding box center [376, 187] width 753 height 374
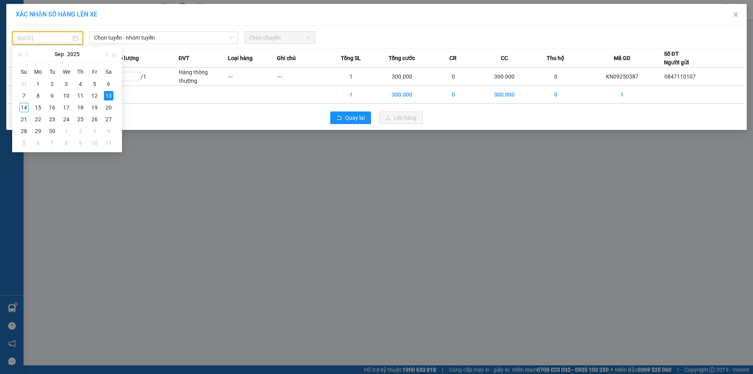
click at [24, 106] on div "14" at bounding box center [23, 107] width 9 height 9
type input "[DATE]"
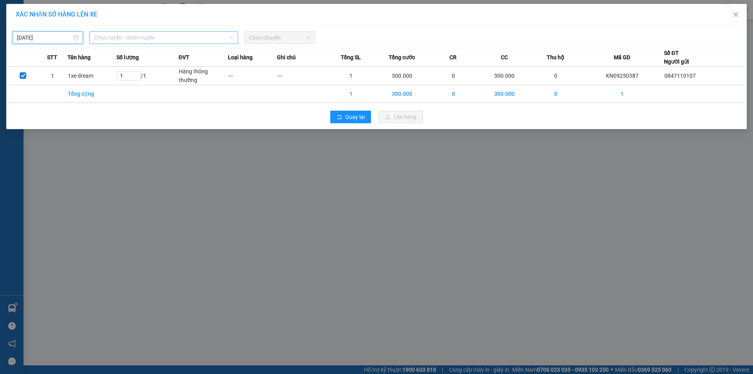
click at [133, 39] on span "Chọn tuyến - nhóm tuyến" at bounding box center [163, 38] width 139 height 12
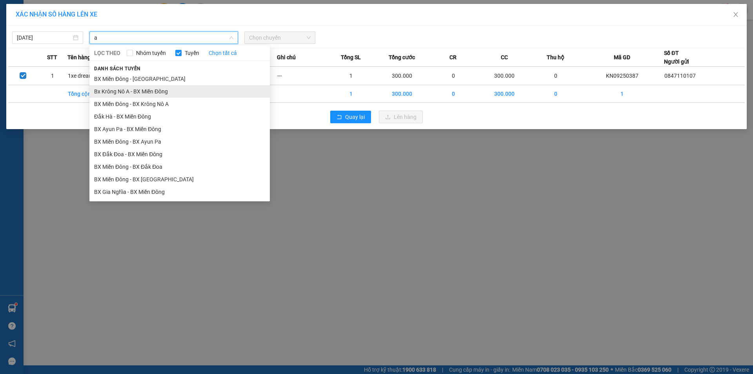
type input "a"
click at [128, 86] on li "Bx Krông Nô A - BX Miền Đông" at bounding box center [179, 91] width 180 height 13
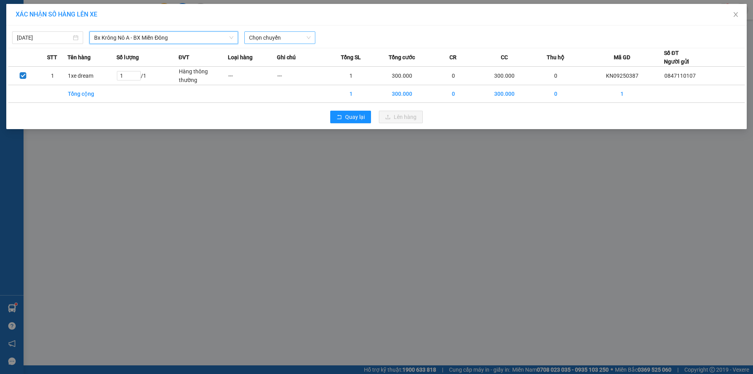
click at [263, 35] on span "Chọn chuyến" at bounding box center [280, 38] width 62 height 12
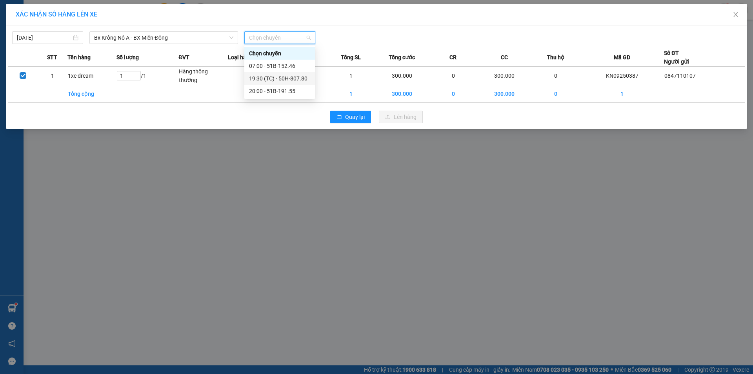
click at [289, 80] on div "19:30 (TC) - 50H-807.80" at bounding box center [279, 78] width 61 height 9
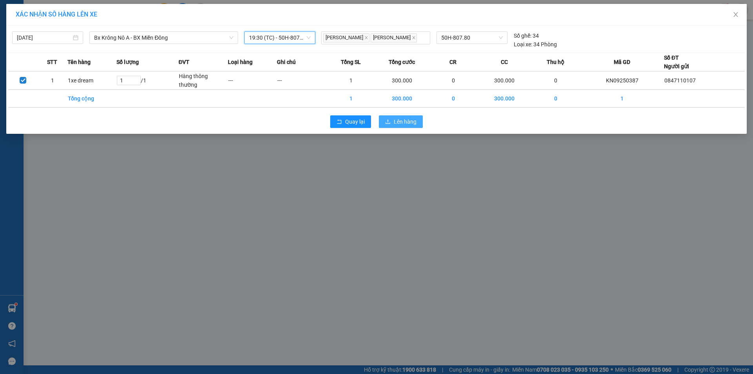
click at [385, 122] on button "Lên hàng" at bounding box center [401, 121] width 44 height 13
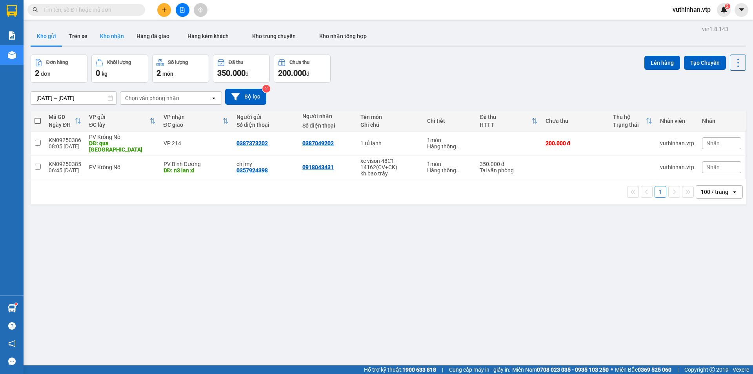
click at [117, 32] on button "Kho nhận" at bounding box center [112, 36] width 36 height 19
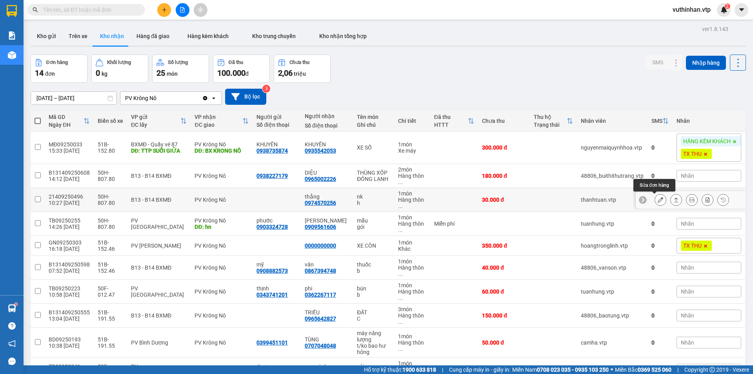
click at [658, 200] on icon at bounding box center [660, 199] width 5 height 5
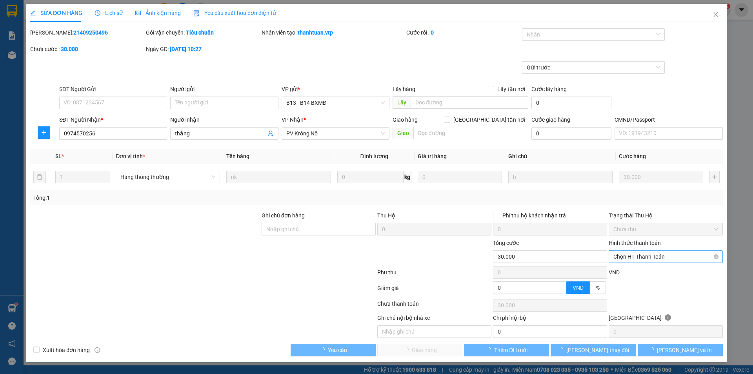
type input "0974570256"
type input "thắng"
type input "30.000"
type input "1.500"
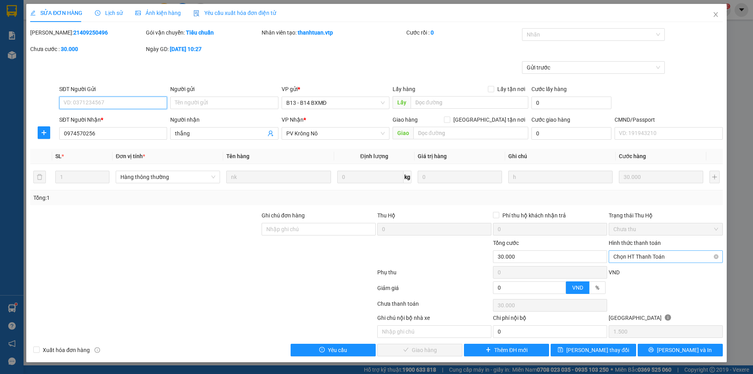
click at [625, 255] on span "Chọn HT Thanh Toán" at bounding box center [666, 257] width 105 height 12
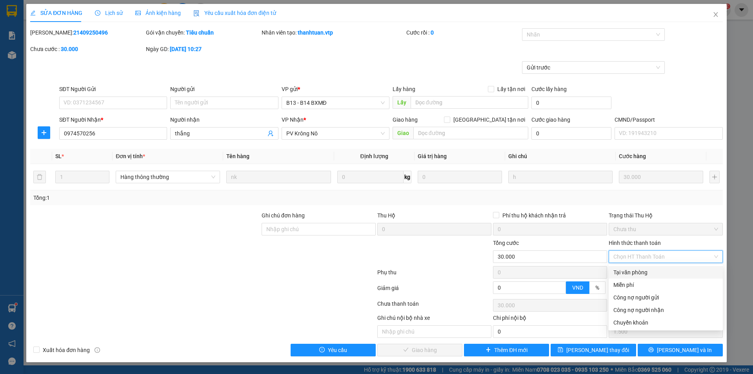
drag, startPoint x: 639, startPoint y: 270, endPoint x: 587, endPoint y: 275, distance: 52.5
click at [639, 271] on div "Tại văn phòng" at bounding box center [666, 272] width 105 height 9
type input "0"
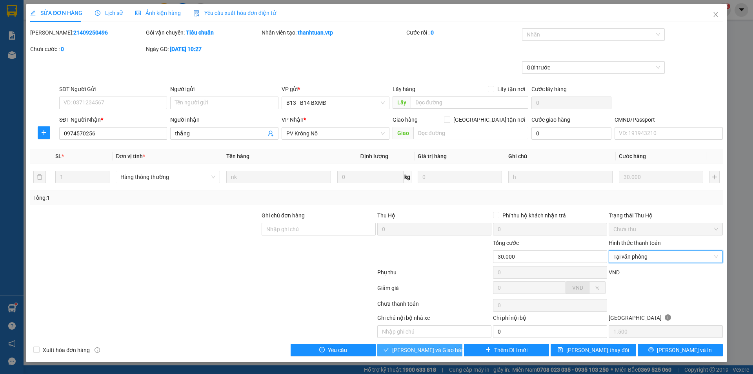
click at [411, 350] on span "[PERSON_NAME] và Giao hàng" at bounding box center [429, 350] width 75 height 9
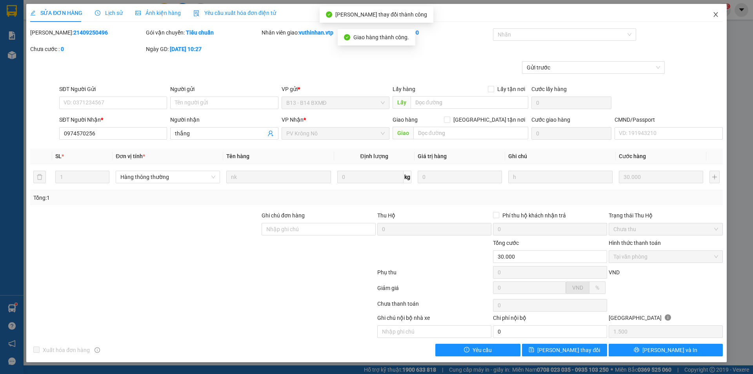
click at [720, 14] on span "Close" at bounding box center [716, 15] width 22 height 22
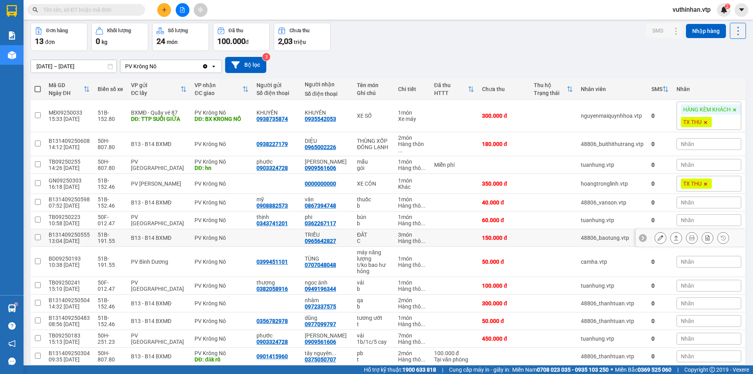
scroll to position [64, 0]
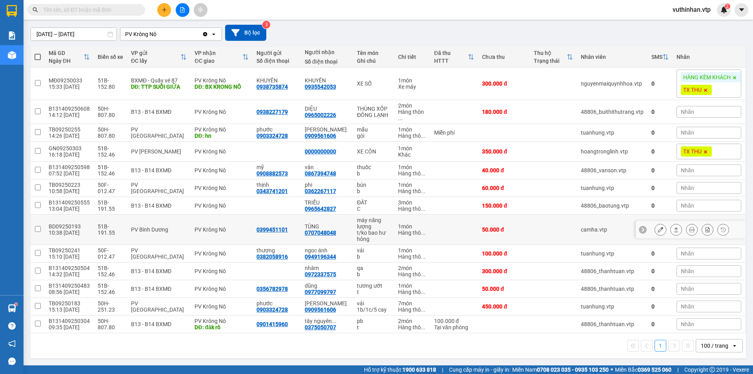
click at [341, 228] on div "TÙNG" at bounding box center [327, 226] width 44 height 6
checkbox input "true"
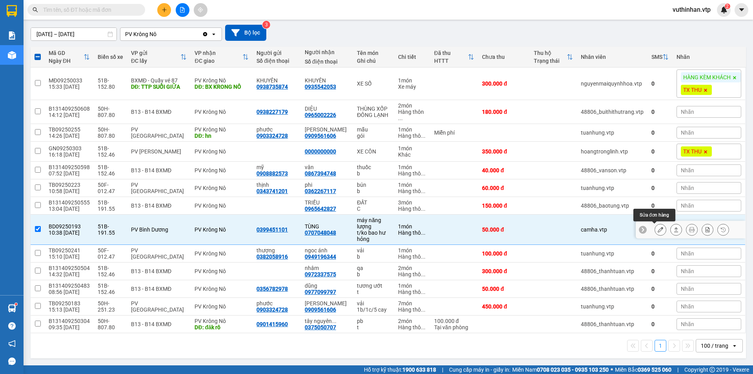
click at [658, 231] on icon at bounding box center [660, 229] width 5 height 5
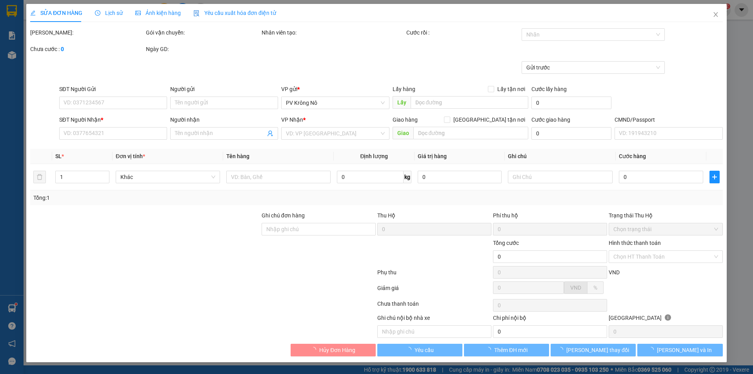
type input "0399451101"
type input "0707048048"
type input "TÙNG"
type input "50.000"
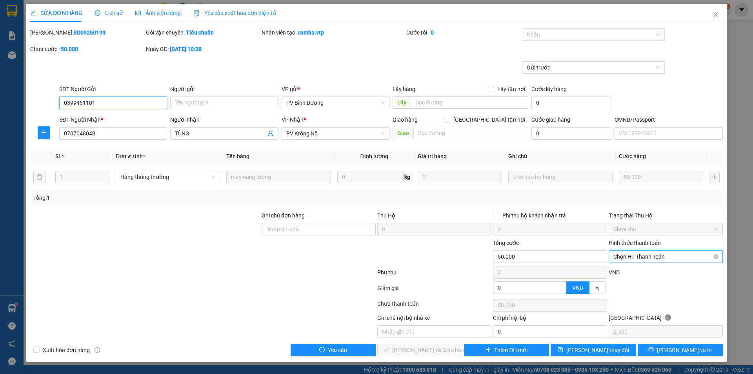
type input "2.500"
click at [653, 256] on span "Chọn HT Thanh Toán" at bounding box center [666, 257] width 105 height 12
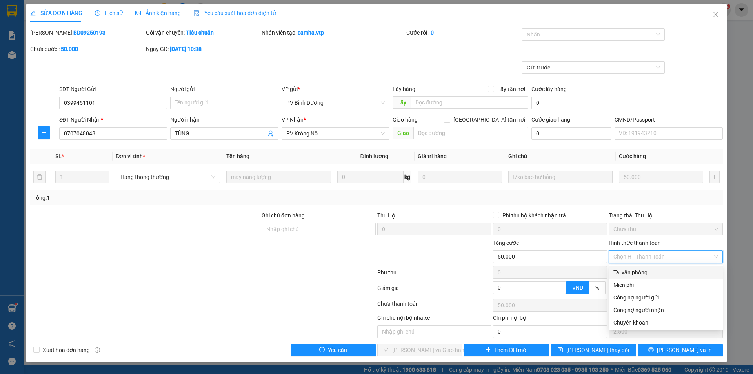
click at [637, 272] on div "Tại văn phòng" at bounding box center [666, 272] width 105 height 9
type input "0"
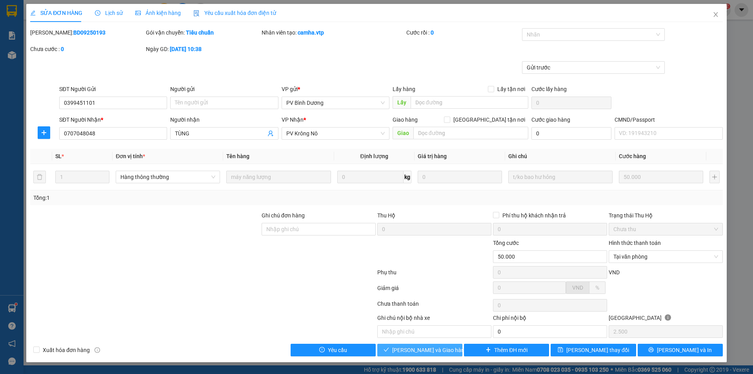
click at [403, 354] on span "[PERSON_NAME] và Giao hàng" at bounding box center [429, 350] width 75 height 9
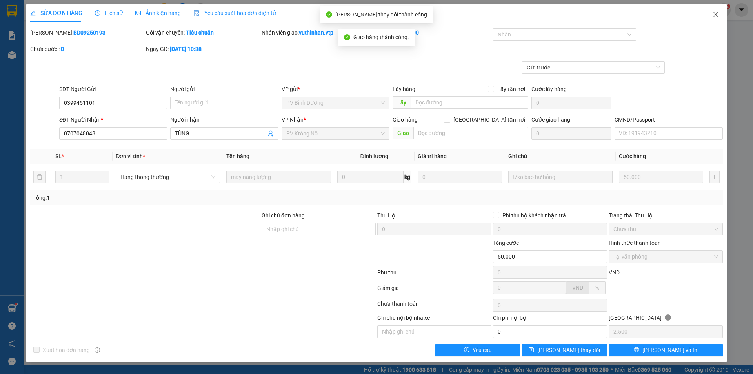
drag, startPoint x: 717, startPoint y: 13, endPoint x: 504, endPoint y: 3, distance: 212.9
click at [717, 13] on icon "close" at bounding box center [716, 14] width 6 height 6
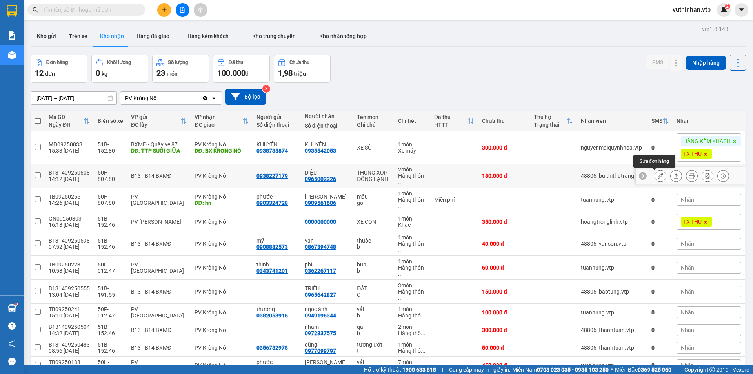
click at [658, 175] on icon at bounding box center [660, 175] width 5 height 5
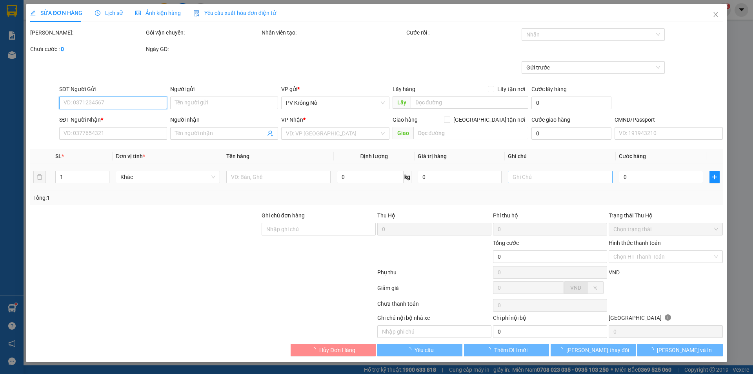
type input "9.000"
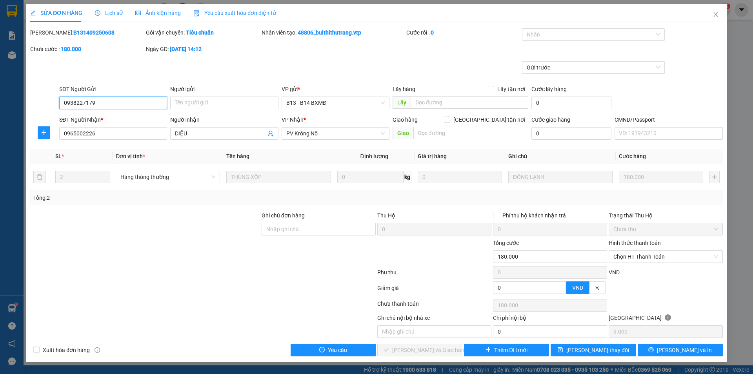
type input "0938227179"
type input "0965002226"
type input "DIỆU"
type input "180.000"
click at [636, 255] on span "Chọn HT Thanh Toán" at bounding box center [666, 257] width 105 height 12
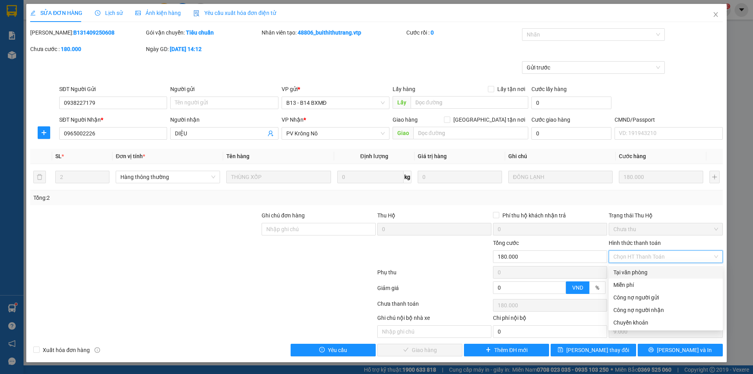
click at [625, 271] on div "Tại văn phòng" at bounding box center [666, 272] width 105 height 9
type input "0"
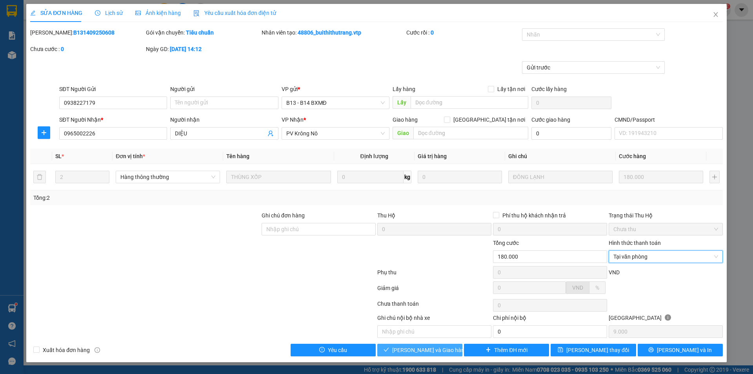
click at [425, 352] on span "[PERSON_NAME] và Giao hàng" at bounding box center [429, 350] width 75 height 9
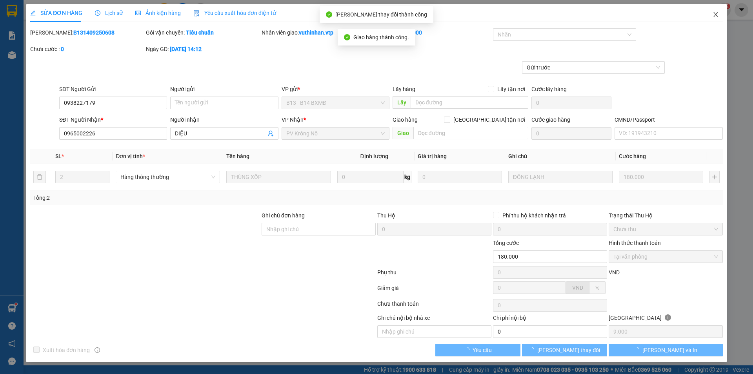
click at [716, 14] on icon "close" at bounding box center [716, 14] width 6 height 6
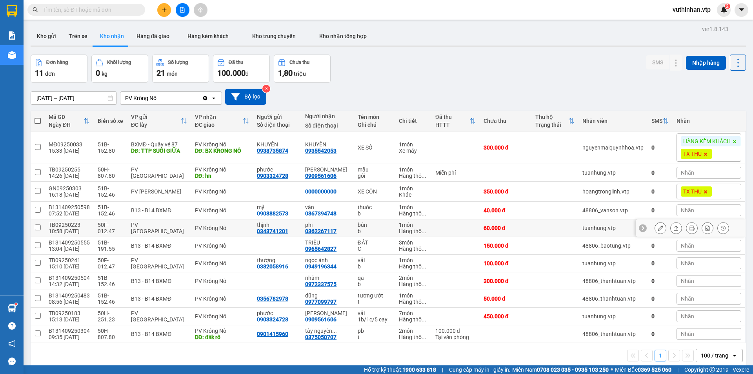
scroll to position [36, 0]
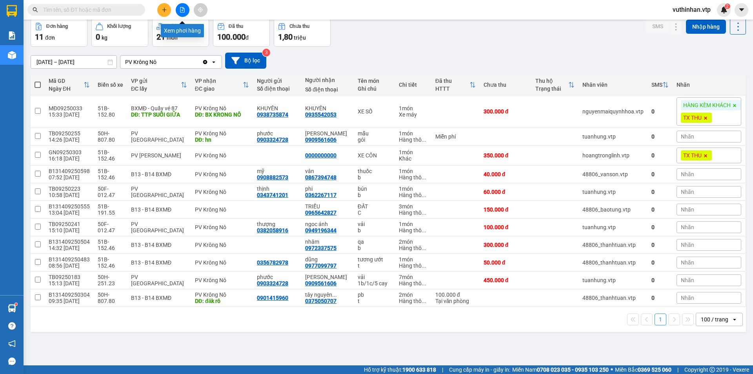
click at [184, 11] on icon "file-add" at bounding box center [182, 9] width 5 height 5
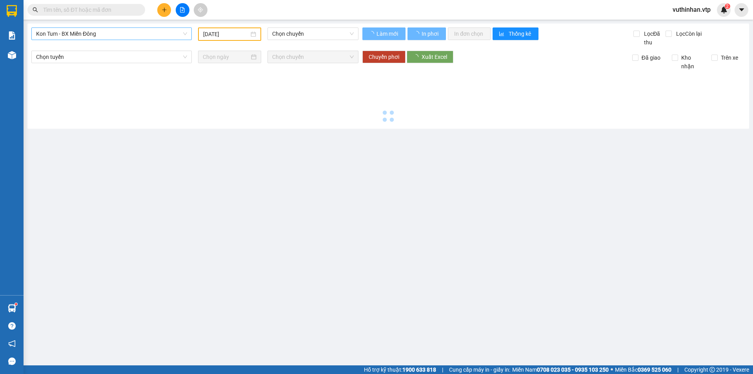
click at [99, 35] on span "Kon Tum - BX Miền Đông" at bounding box center [111, 34] width 151 height 12
type input "[DATE]"
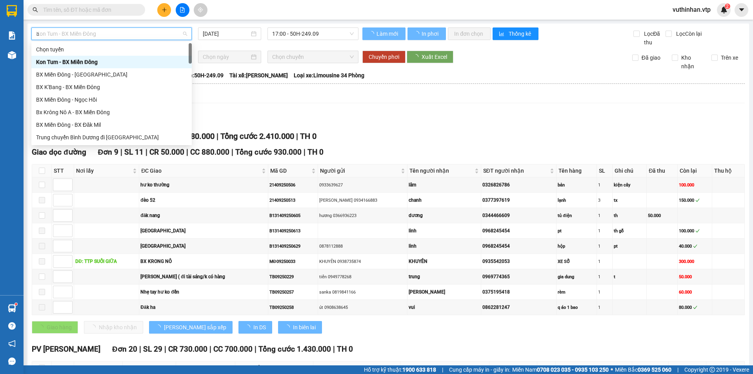
type input "a"
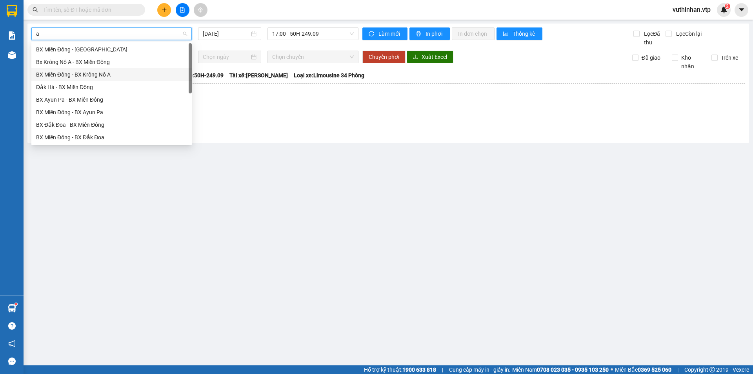
click at [82, 70] on div "BX Miền Đông - BX Krông Nô A" at bounding box center [111, 74] width 160 height 13
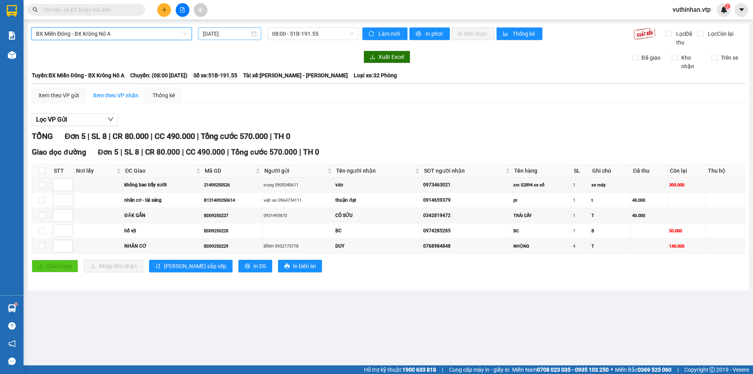
click at [217, 33] on input "[DATE]" at bounding box center [226, 33] width 47 height 9
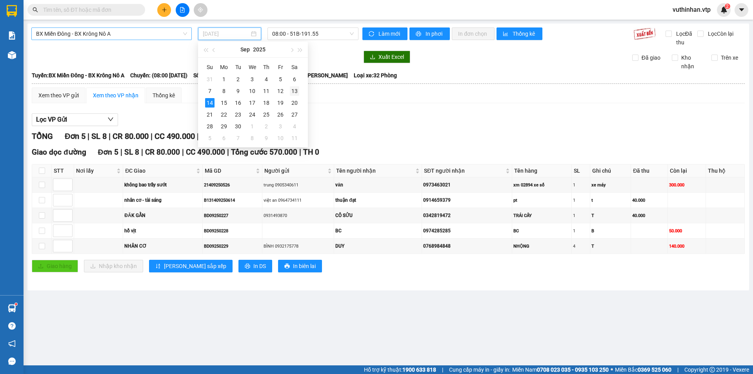
click at [297, 91] on div "13" at bounding box center [294, 90] width 9 height 9
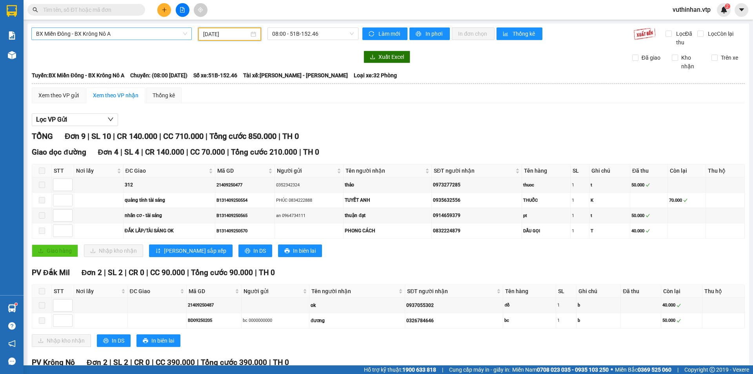
drag, startPoint x: 240, startPoint y: 31, endPoint x: 226, endPoint y: 57, distance: 29.0
click at [240, 32] on input "[DATE]" at bounding box center [226, 34] width 46 height 9
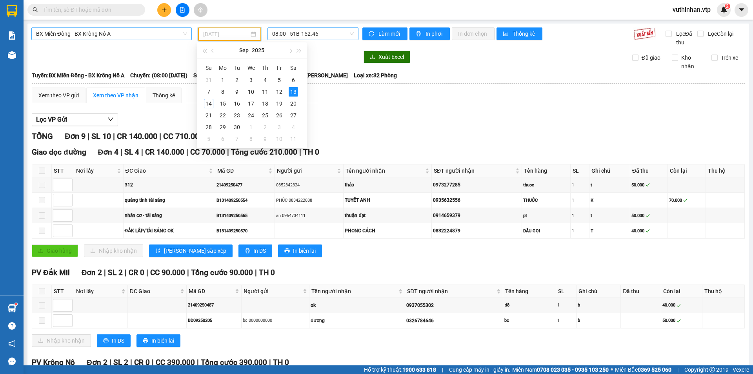
type input "[DATE]"
click at [302, 35] on span "08:00 - 51B-152.46" at bounding box center [313, 34] width 82 height 12
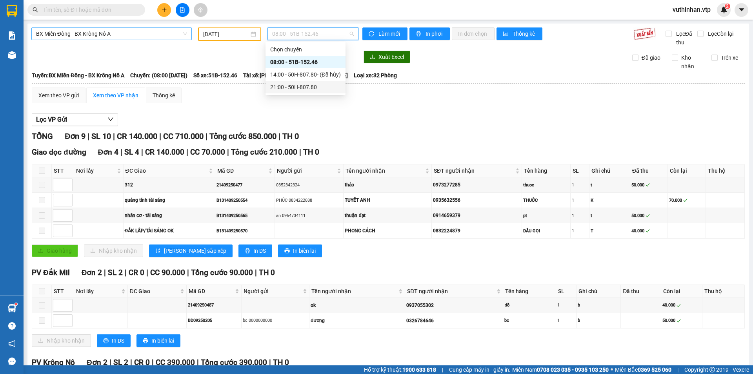
click at [319, 86] on div "21:00 - 50H-807.80" at bounding box center [305, 87] width 71 height 9
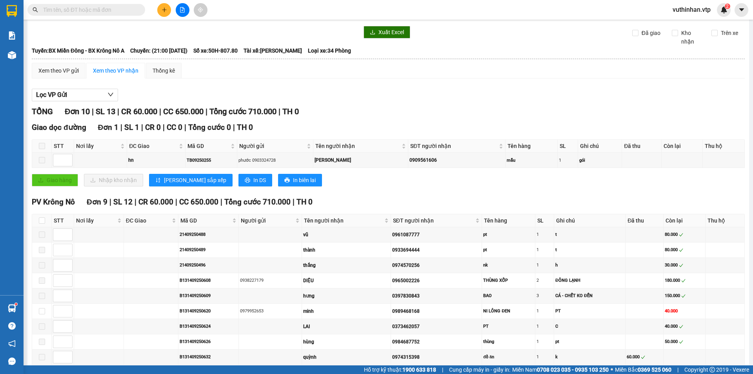
scroll to position [65, 0]
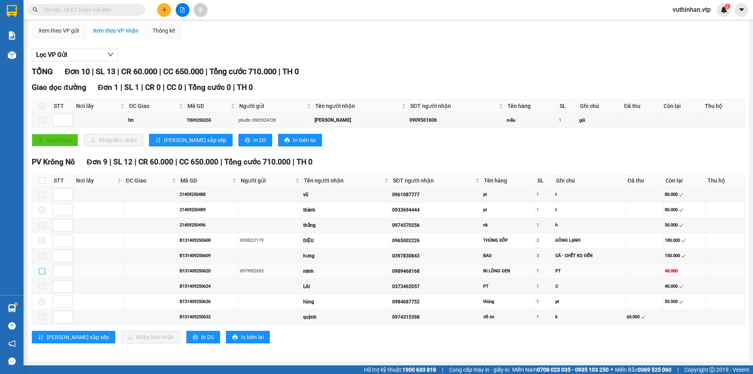
click at [42, 272] on input "checkbox" at bounding box center [42, 271] width 6 height 6
checkbox input "true"
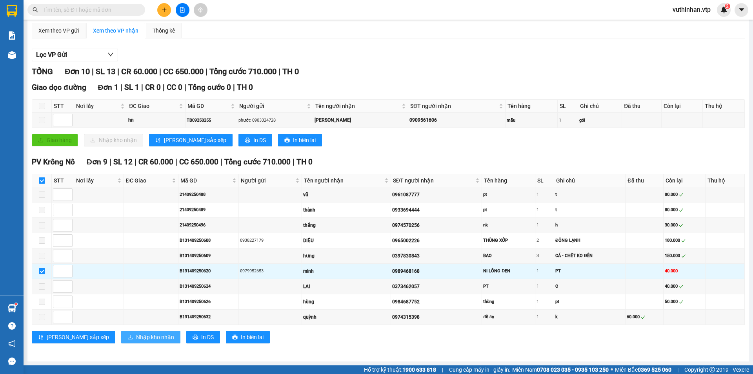
click at [128, 339] on icon "download" at bounding box center [130, 336] width 5 height 5
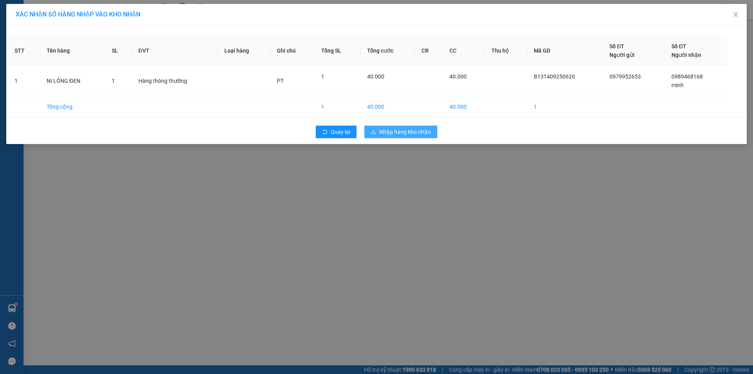
click at [396, 136] on span "Nhập hàng kho nhận" at bounding box center [405, 132] width 52 height 9
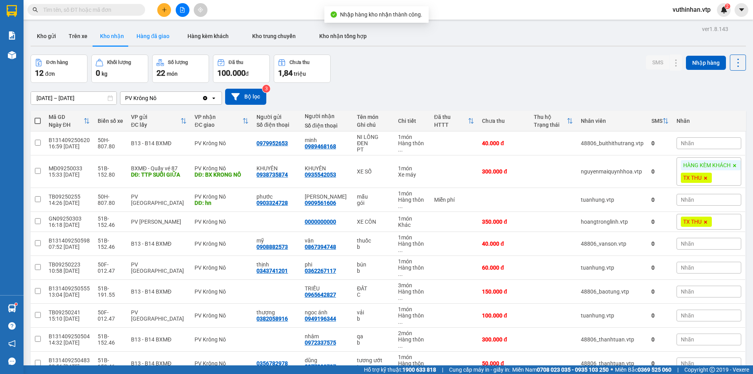
click at [151, 36] on button "Hàng đã giao" at bounding box center [153, 36] width 46 height 19
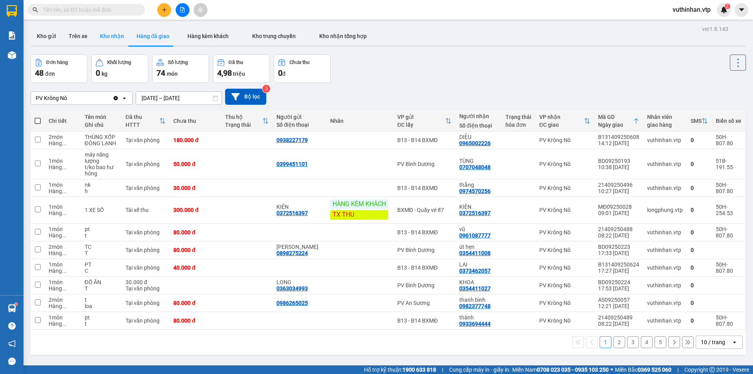
drag, startPoint x: 111, startPoint y: 31, endPoint x: 112, endPoint y: 37, distance: 6.3
click at [111, 30] on button "Kho nhận" at bounding box center [112, 36] width 36 height 19
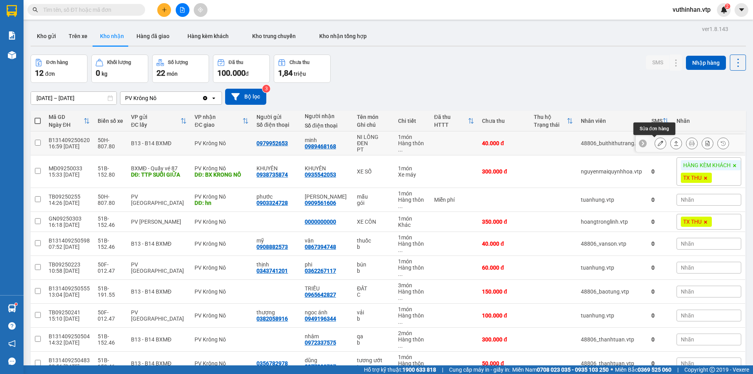
click at [658, 143] on icon at bounding box center [660, 142] width 5 height 5
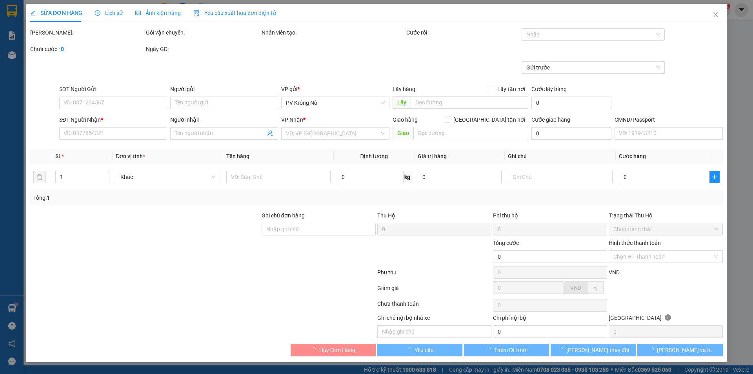
type input "2.000"
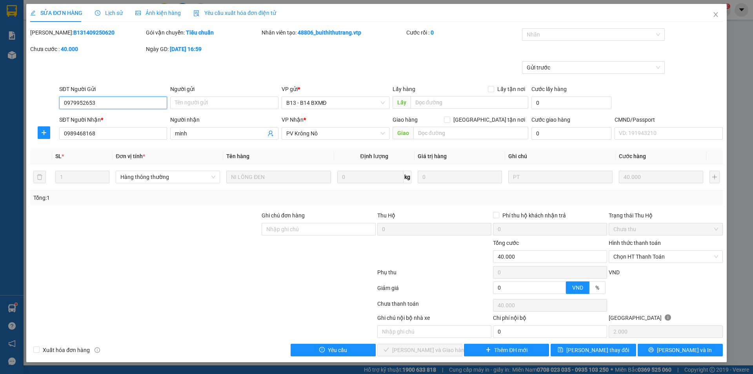
type input "0979952653"
type input "0989468168"
type input "minh"
type input "40.000"
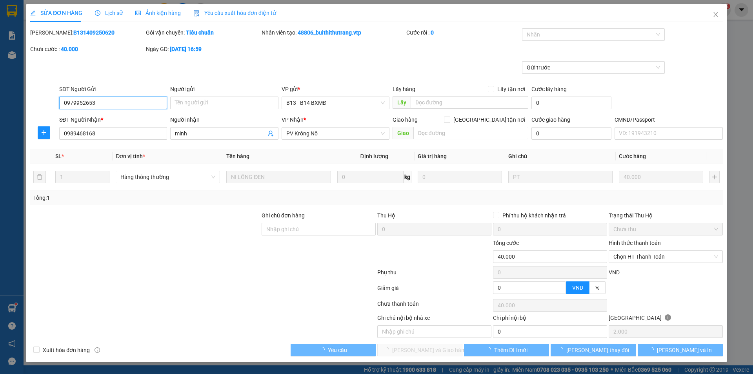
click at [567, 36] on div at bounding box center [589, 34] width 131 height 9
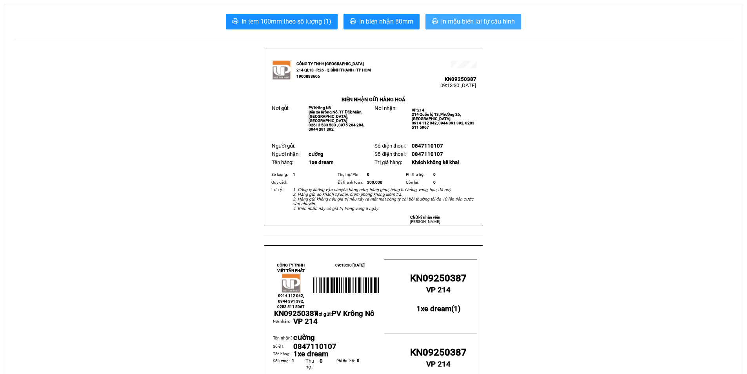
click at [446, 23] on span "In mẫu biên lai tự cấu hình" at bounding box center [478, 21] width 74 height 10
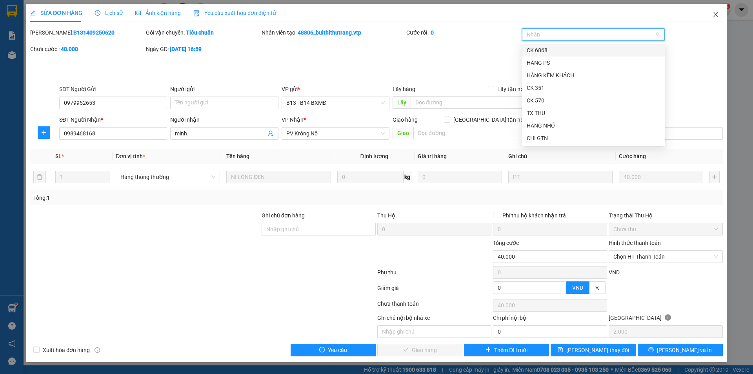
click at [718, 14] on icon "close" at bounding box center [716, 14] width 6 height 6
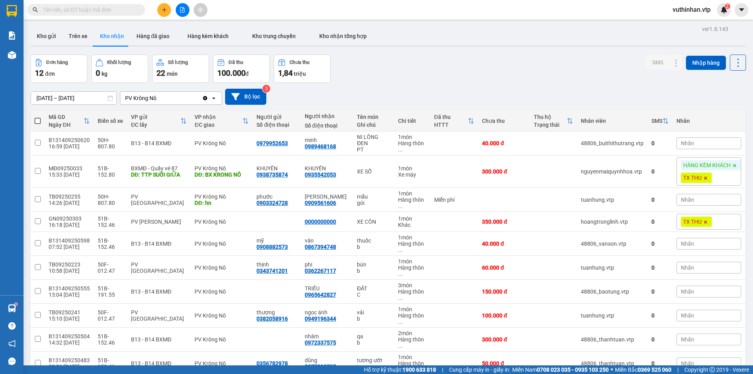
click at [71, 8] on input "text" at bounding box center [89, 9] width 93 height 9
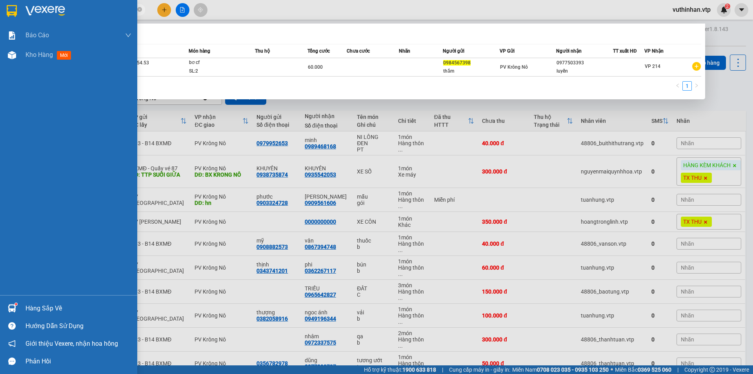
type input "0984567398"
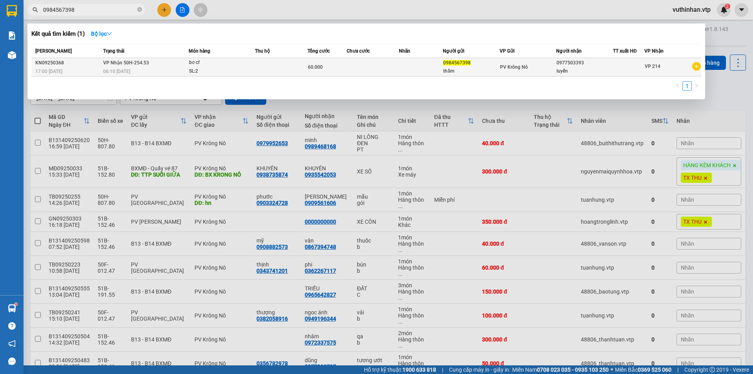
click at [589, 58] on td "0977503393 luyến" at bounding box center [584, 67] width 57 height 18
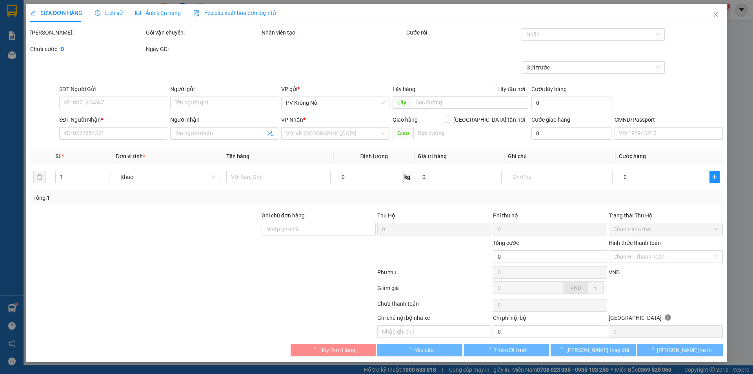
type input "0984567398"
type input "thắm"
type input "0977503393"
type input "luyến"
type input "60.000"
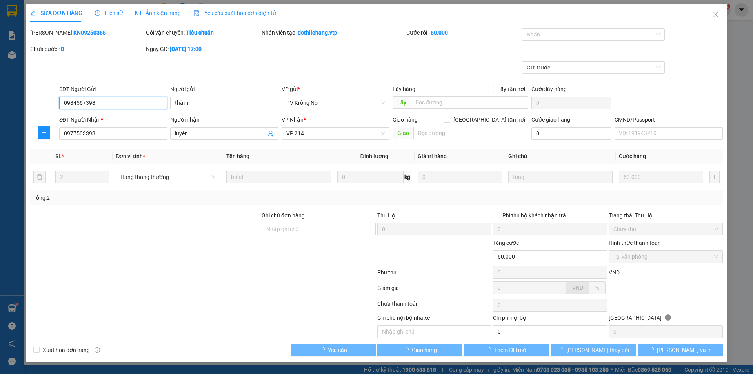
type input "3.000"
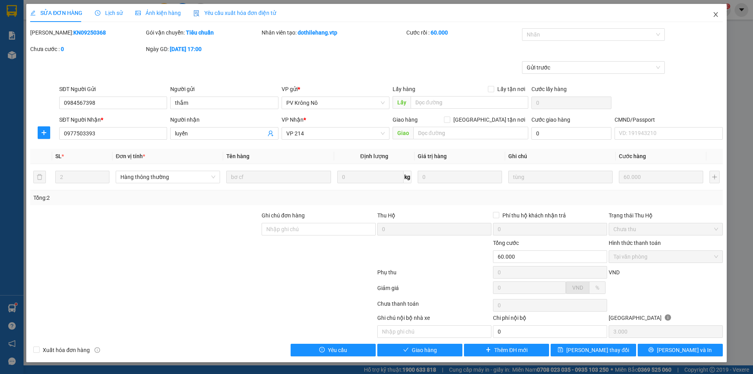
click at [717, 14] on icon "close" at bounding box center [716, 14] width 6 height 6
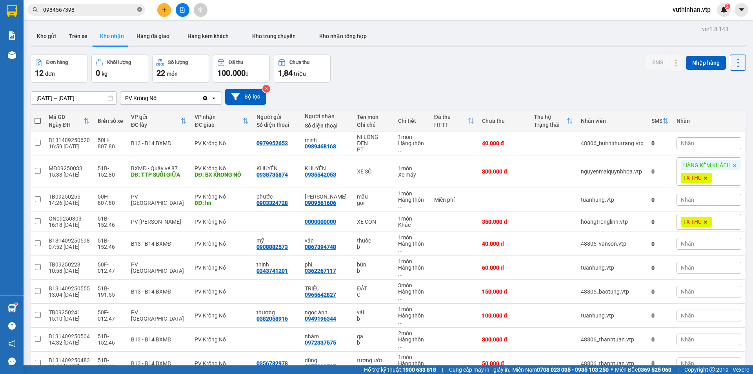
click at [139, 10] on icon "close-circle" at bounding box center [139, 9] width 5 height 5
click at [168, 12] on button at bounding box center [164, 10] width 14 height 14
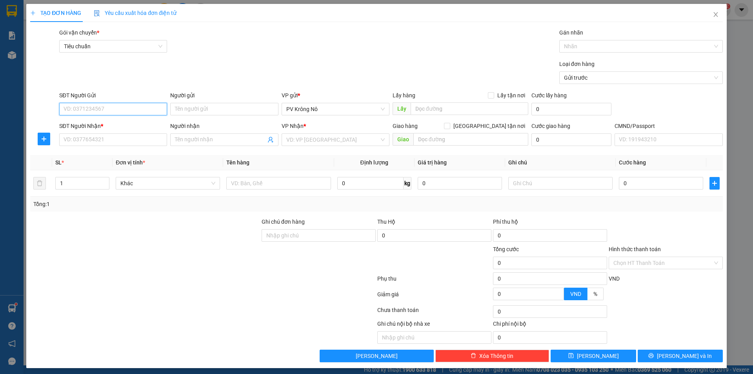
click at [116, 106] on input "SĐT Người Gửi" at bounding box center [113, 109] width 108 height 13
click at [77, 107] on input "SĐT Người Gửi" at bounding box center [113, 109] width 108 height 13
type input "0393606592"
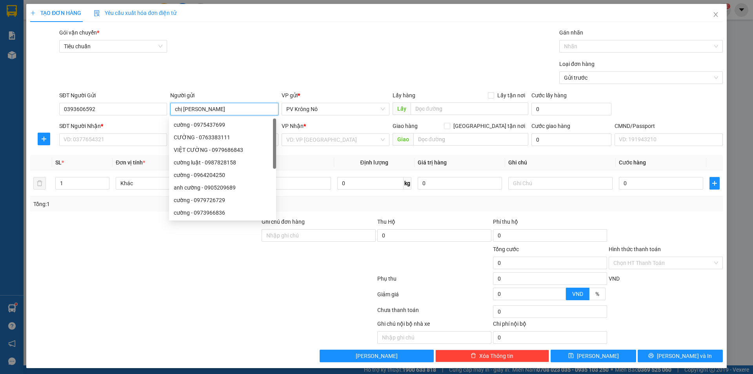
type input "chị hà"
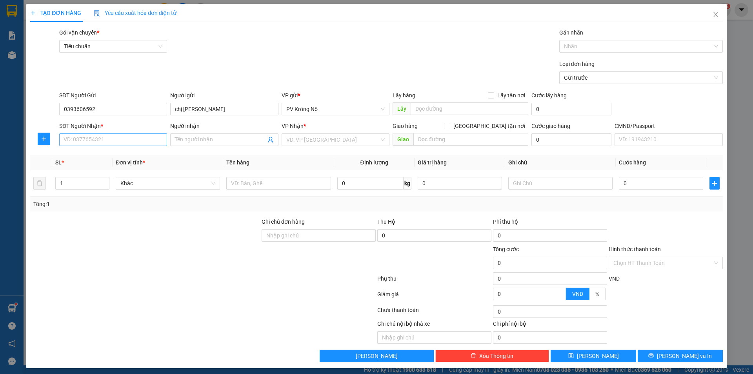
click at [78, 133] on div "SĐT Người Nhận *" at bounding box center [113, 128] width 108 height 12
drag, startPoint x: 66, startPoint y: 182, endPoint x: 78, endPoint y: 178, distance: 12.4
click at [66, 182] on input "1" at bounding box center [82, 183] width 53 height 12
type input "2"
click at [281, 184] on input "text" at bounding box center [278, 183] width 104 height 13
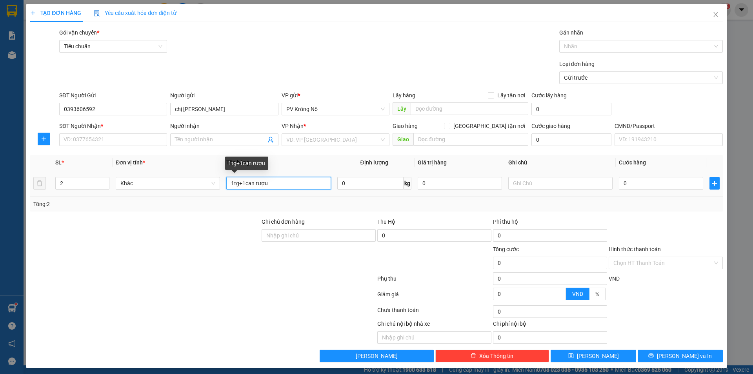
click at [238, 183] on input "1tg+1can rượu" at bounding box center [278, 183] width 104 height 13
type input "1tg sr+1can rượu"
click at [668, 182] on input "0" at bounding box center [661, 183] width 84 height 13
type input "01"
type input "1"
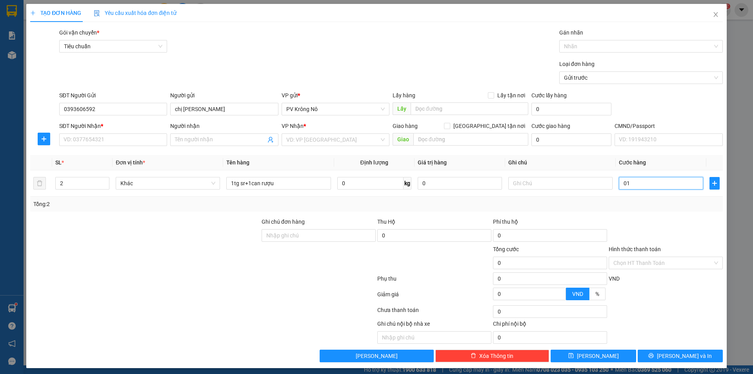
type input "1"
type input "012"
type input "12"
type input "0.120"
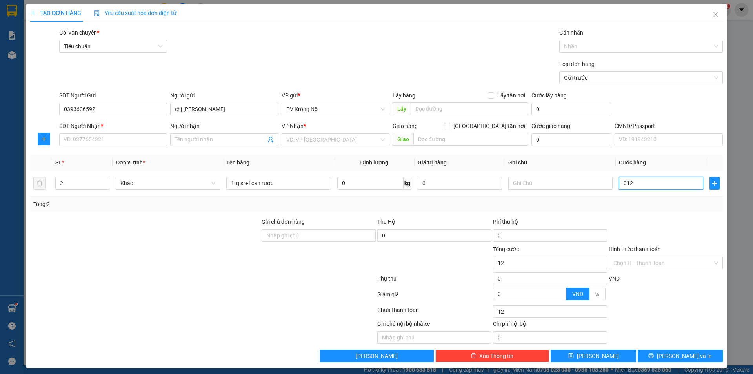
type input "120"
type input "01.200"
type input "1.200"
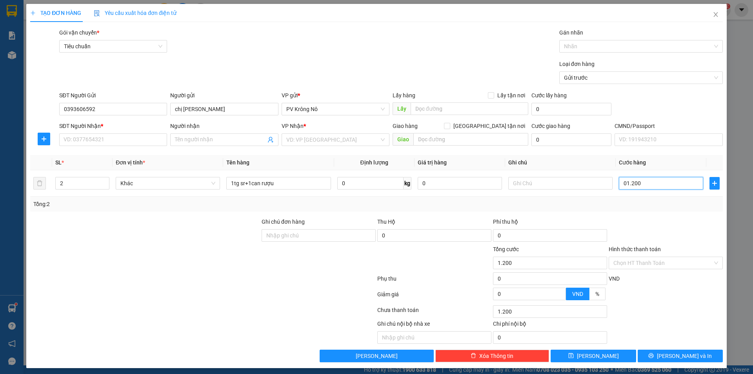
type input "012.000"
type input "12.000"
type input "0.120.000"
type input "120.000"
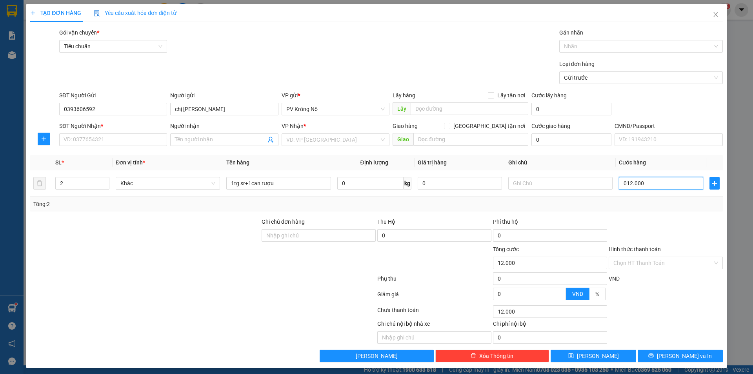
type input "120.000"
click at [137, 139] on input "SĐT Người Nhận *" at bounding box center [113, 139] width 108 height 13
click at [319, 138] on input "search" at bounding box center [332, 140] width 93 height 12
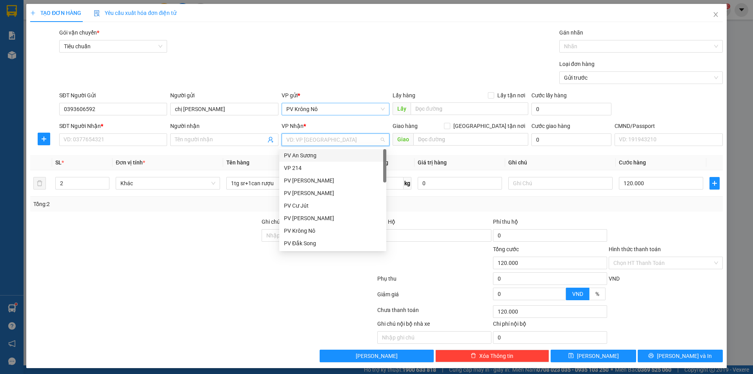
type input "b"
drag, startPoint x: 312, startPoint y: 181, endPoint x: 429, endPoint y: 151, distance: 121.3
click at [314, 180] on div "PV Bình Dương" at bounding box center [333, 180] width 98 height 9
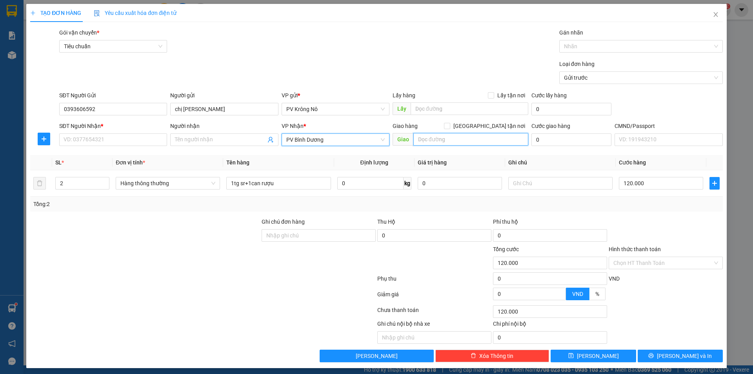
click at [466, 137] on input "text" at bounding box center [471, 139] width 115 height 13
type input "n4 hòa lợi"
drag, startPoint x: 75, startPoint y: 136, endPoint x: 64, endPoint y: 139, distance: 11.2
click at [75, 141] on input "SĐT Người Nhận *" at bounding box center [113, 139] width 108 height 13
type input "0393670185"
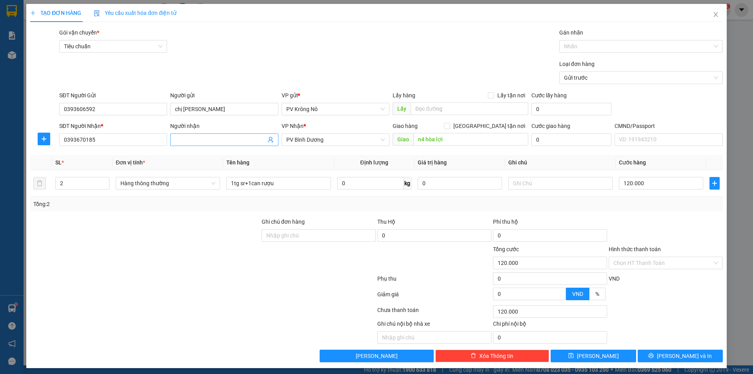
click at [190, 136] on input "Người nhận" at bounding box center [220, 139] width 91 height 9
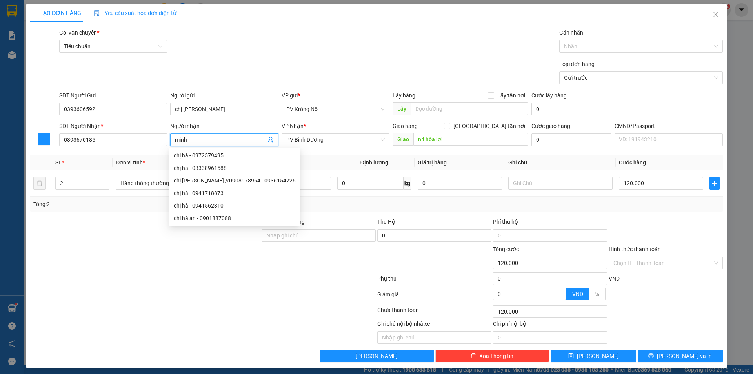
type input "minh"
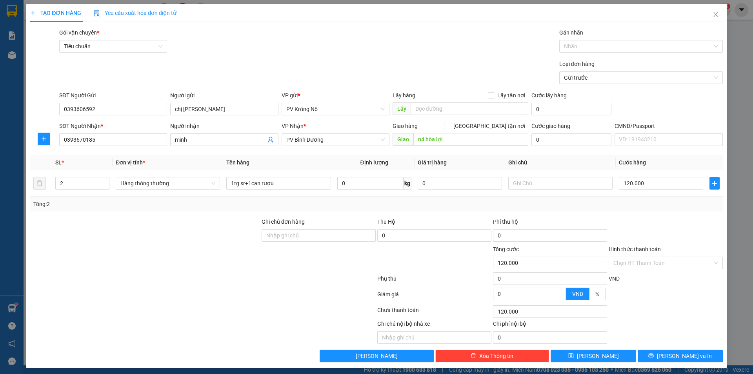
click at [113, 233] on div at bounding box center [144, 230] width 231 height 27
type input "0"
type input "01"
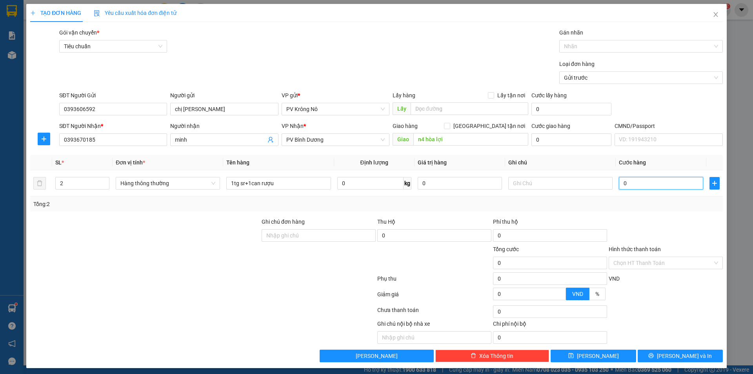
type input "1"
type input "013"
type input "13"
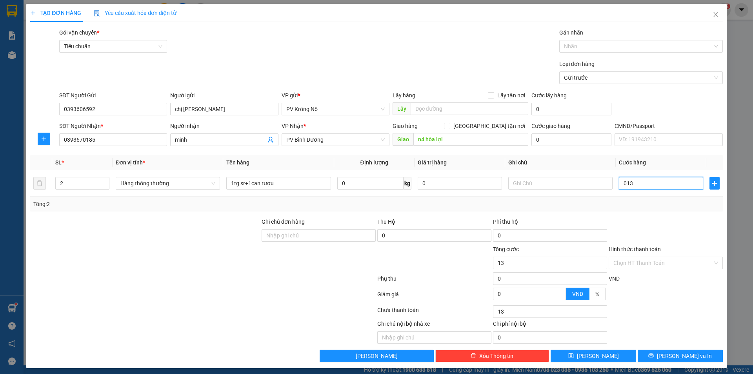
type input "0.130"
type input "130"
type input "01.300"
type input "1.300"
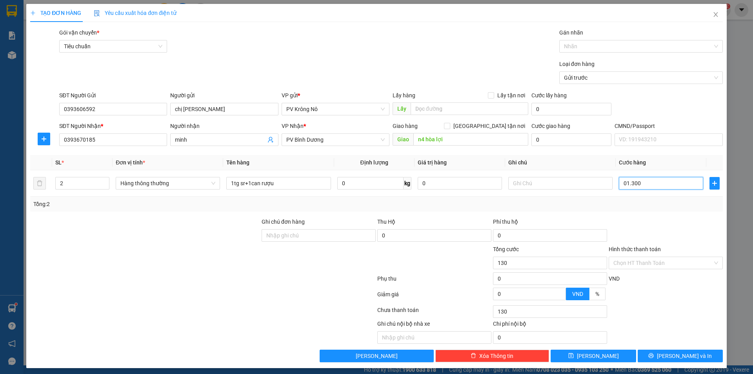
type input "1.300"
type input "013.000"
type input "13.000"
type input "0.130.000"
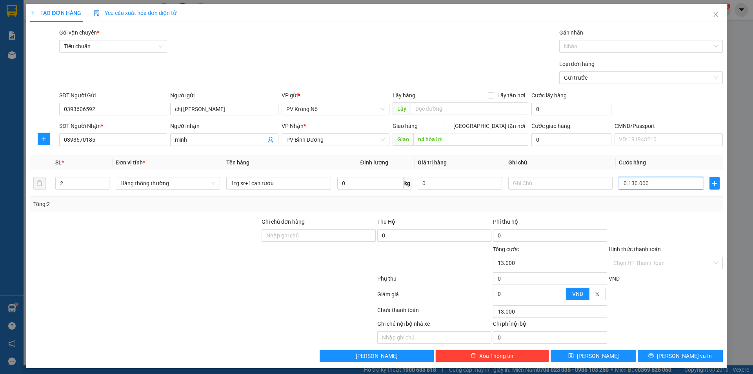
type input "130.000"
click at [640, 264] on input "Hình thức thanh toán" at bounding box center [663, 263] width 99 height 12
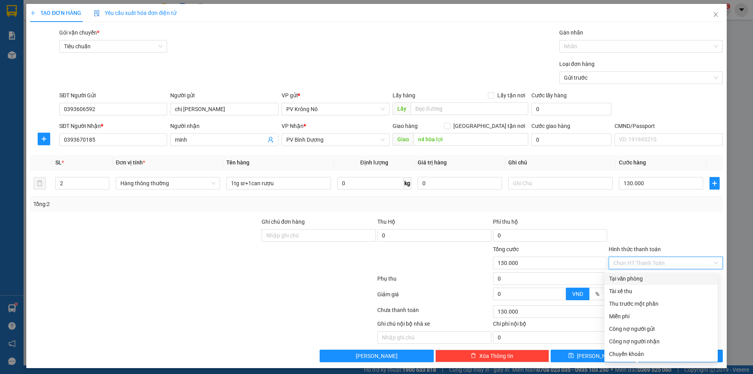
drag, startPoint x: 630, startPoint y: 279, endPoint x: 606, endPoint y: 227, distance: 56.9
click at [630, 279] on div "Tại văn phòng" at bounding box center [661, 278] width 104 height 9
type input "0"
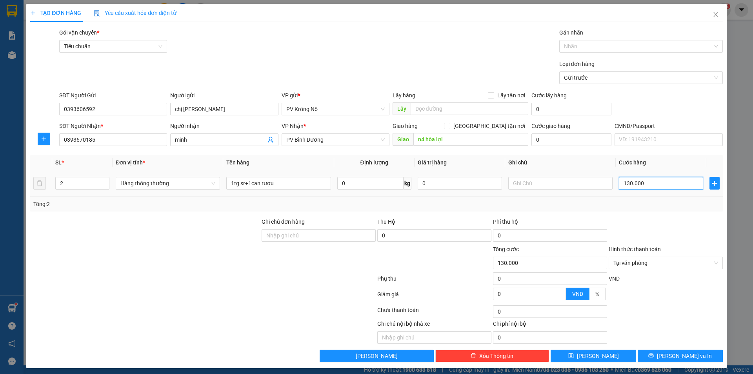
type input "0"
type input "0.130.000"
type input "0"
type input "01"
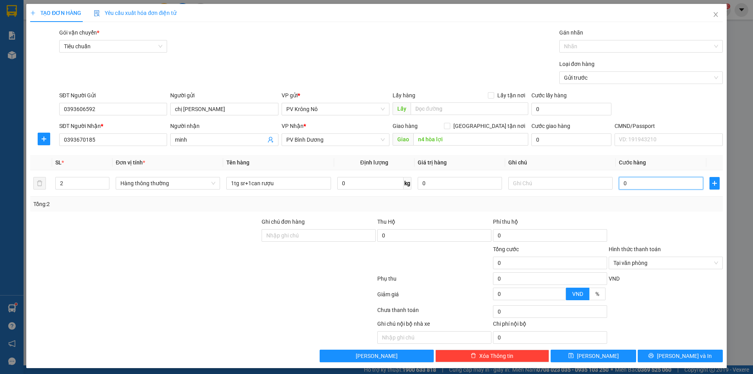
type input "1"
type input "012"
type input "12"
type input "0.120"
type input "120"
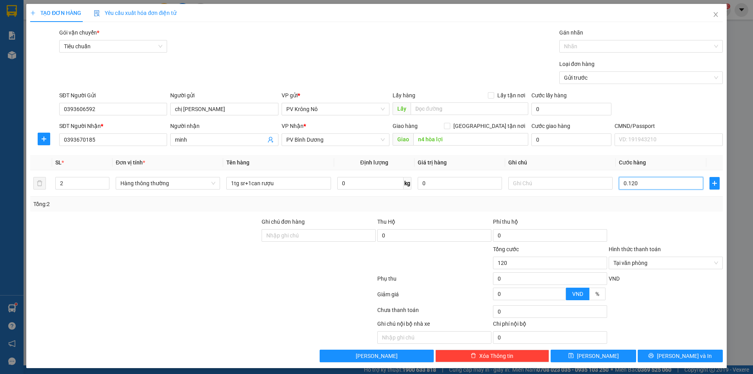
type input "01.200"
type input "1.200"
type input "012.000"
type input "12.000"
type input "0.120.000"
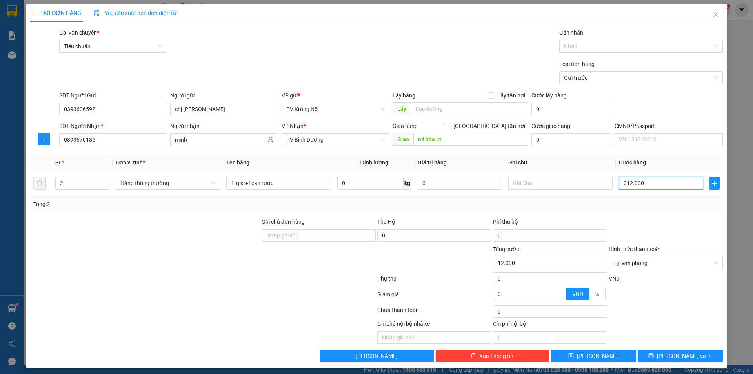
type input "120.000"
click at [666, 354] on button "[PERSON_NAME] và In" at bounding box center [680, 356] width 85 height 13
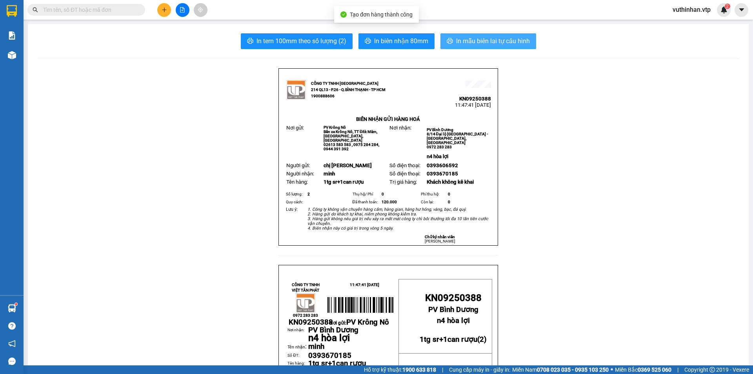
click at [476, 39] on span "In mẫu biên lai tự cấu hình" at bounding box center [493, 41] width 74 height 10
